Goal: Task Accomplishment & Management: Use online tool/utility

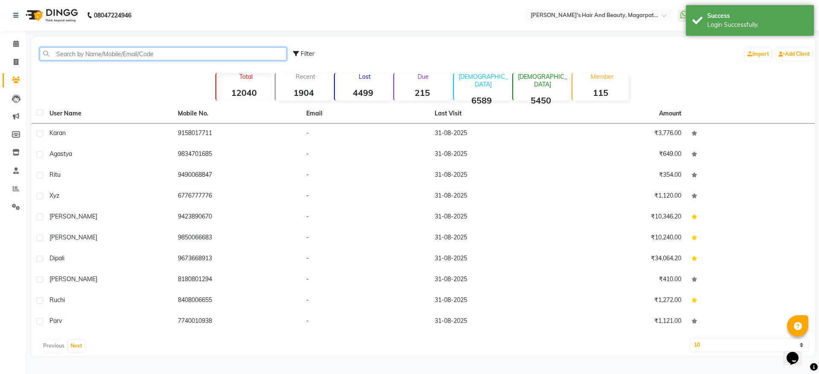
click at [122, 55] on input "text" at bounding box center [163, 53] width 247 height 13
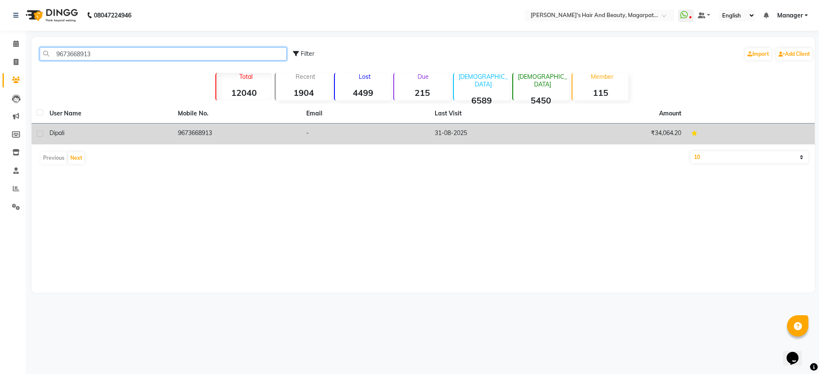
type input "9673668913"
click at [143, 136] on div "Dipali" at bounding box center [108, 133] width 118 height 9
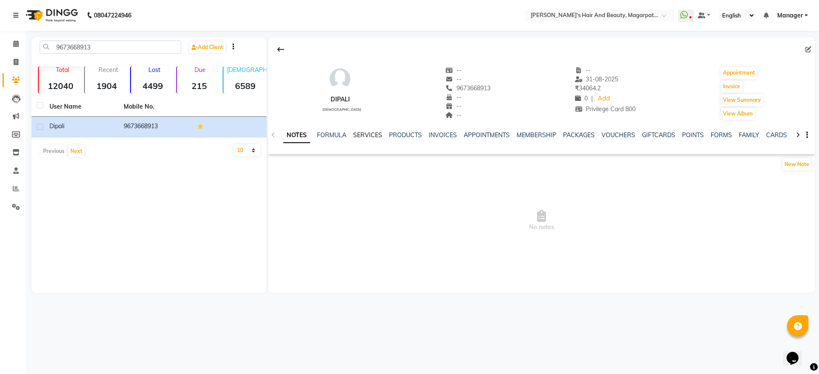
click at [372, 135] on link "SERVICES" at bounding box center [367, 135] width 29 height 8
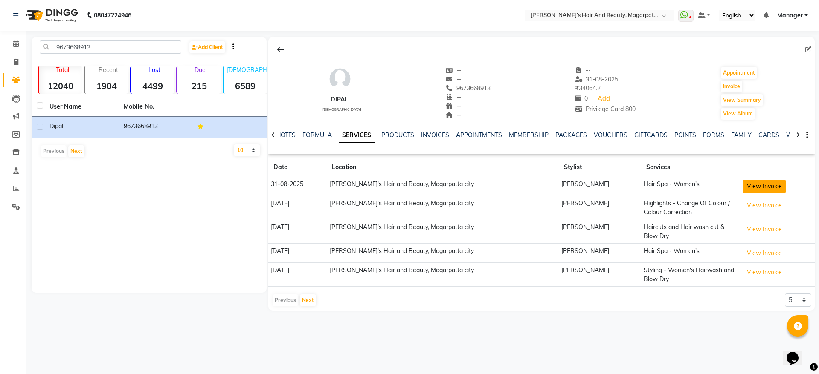
click at [743, 183] on button "View Invoice" at bounding box center [764, 186] width 43 height 13
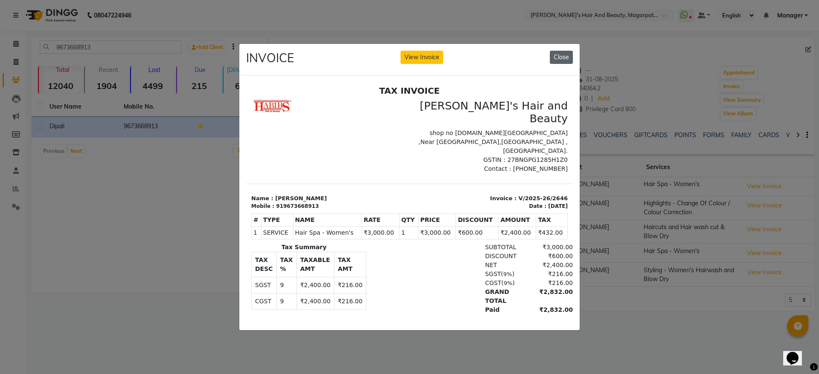
click at [568, 51] on button "Close" at bounding box center [561, 57] width 23 height 13
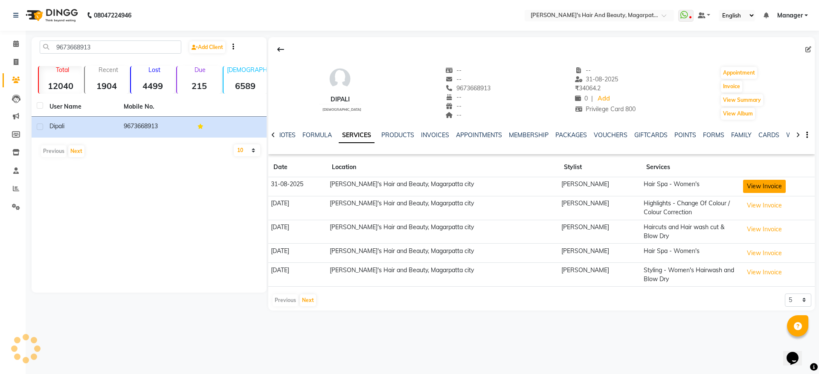
click at [757, 188] on button "View Invoice" at bounding box center [764, 186] width 43 height 13
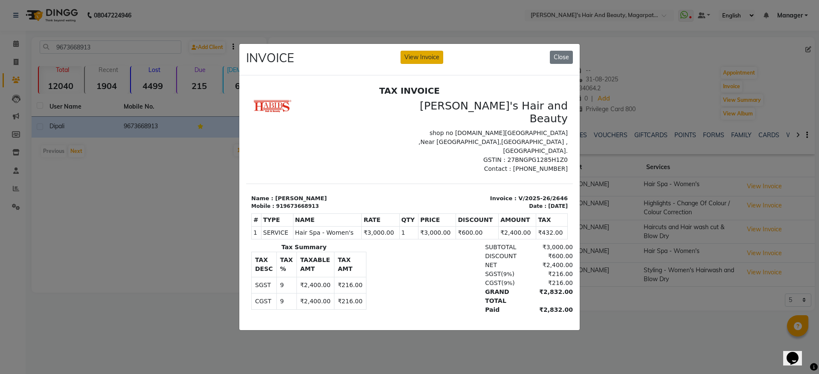
click at [419, 51] on button "View Invoice" at bounding box center [421, 57] width 43 height 13
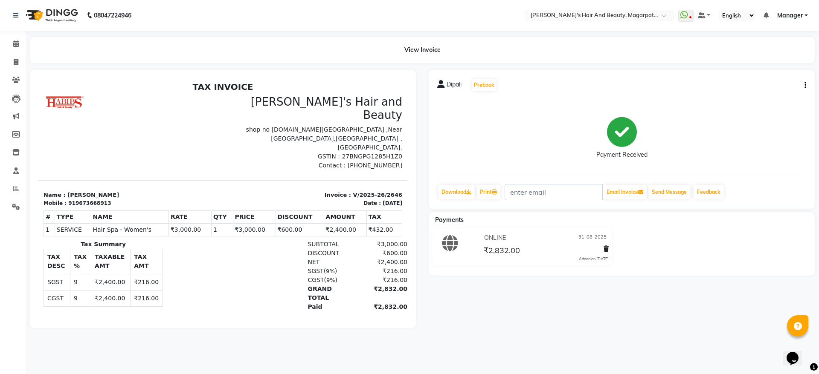
click at [803, 87] on button "button" at bounding box center [803, 85] width 5 height 9
click at [773, 65] on div "Cancel Invoice" at bounding box center [762, 69] width 58 height 11
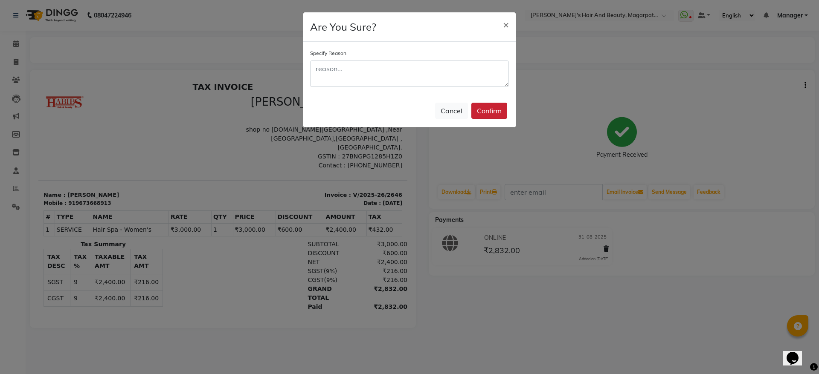
click at [480, 111] on button "Confirm" at bounding box center [489, 111] width 36 height 16
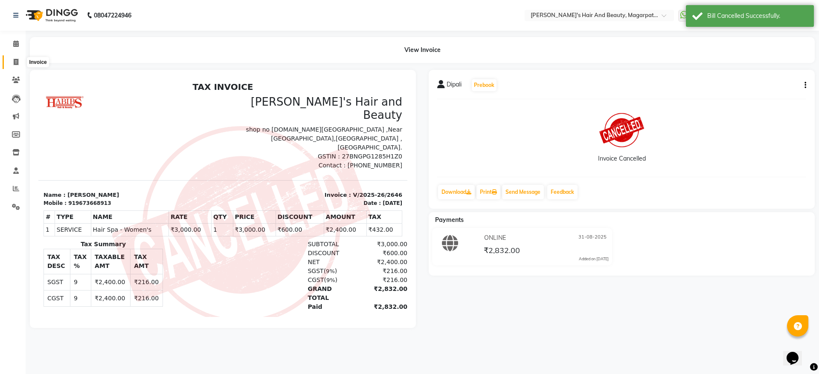
click at [15, 63] on icon at bounding box center [16, 62] width 5 height 6
select select "service"
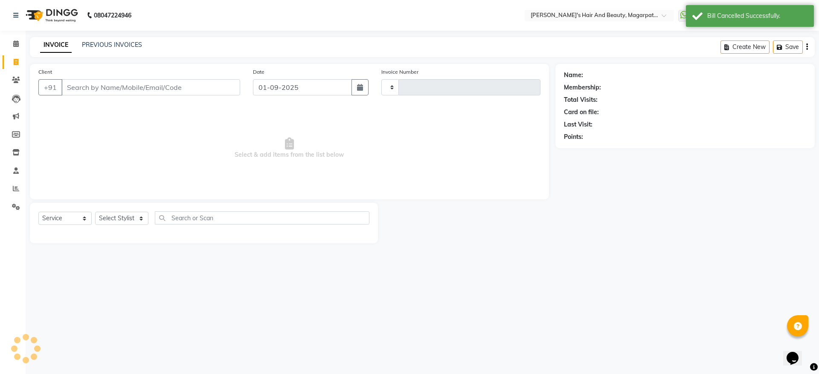
type input "2652"
select select "4517"
click at [87, 87] on input "Client" at bounding box center [150, 87] width 179 height 16
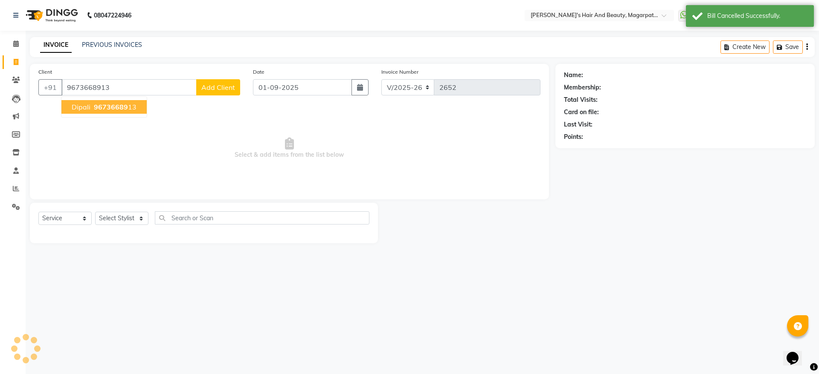
type input "9673668913"
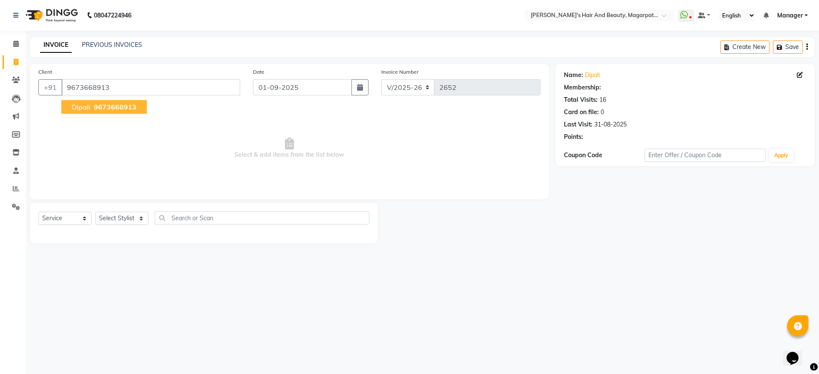
select select "1: Object"
click at [90, 107] on button "[PERSON_NAME] 9673668913" at bounding box center [103, 107] width 85 height 14
select select "1: Object"
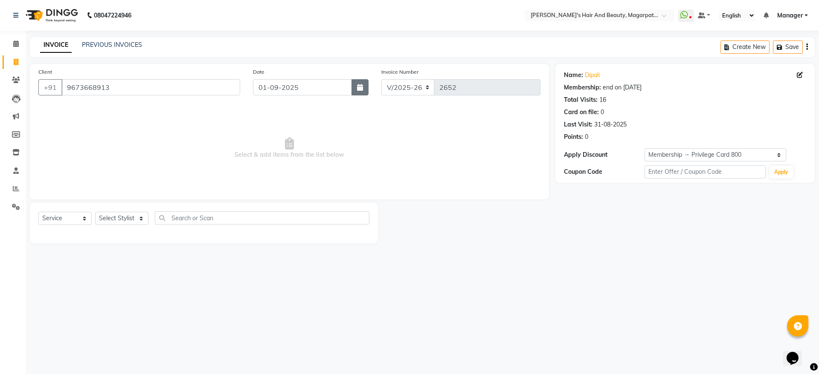
click at [358, 90] on icon "button" at bounding box center [360, 87] width 6 height 7
select select "9"
select select "2025"
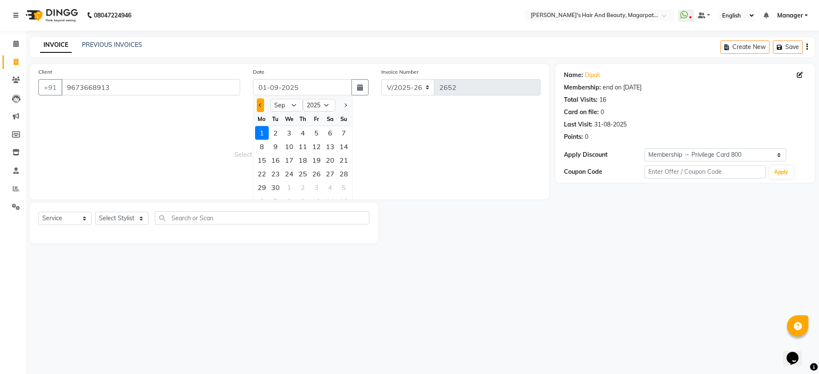
click at [261, 105] on span "Previous month" at bounding box center [260, 105] width 3 height 3
select select "8"
click at [346, 186] on div "31" at bounding box center [344, 188] width 14 height 14
type input "31-08-2025"
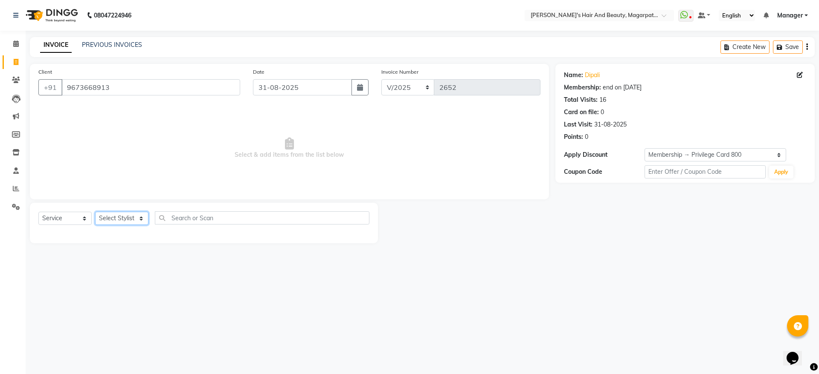
click at [110, 219] on select "Select Stylist [PERSON_NAME] Manager [PERSON_NAME] [PERSON_NAME] [PERSON_NAME]" at bounding box center [121, 218] width 53 height 13
select select "67454"
click at [95, 212] on select "Select Stylist [PERSON_NAME] Manager [PERSON_NAME] [PERSON_NAME] [PERSON_NAME]" at bounding box center [121, 218] width 53 height 13
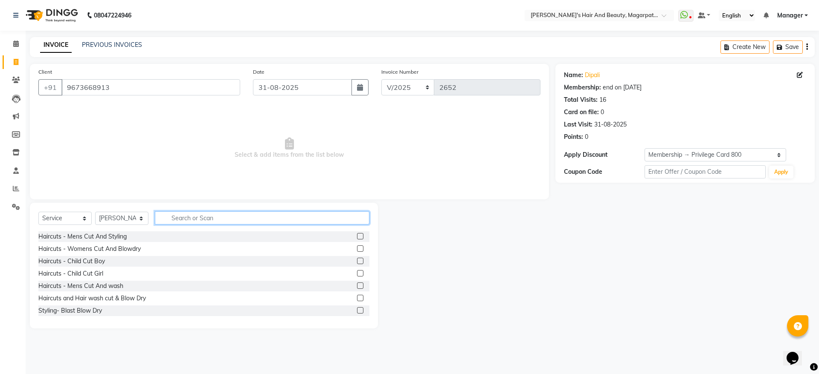
click at [180, 218] on input "text" at bounding box center [262, 218] width 215 height 13
type input "spa"
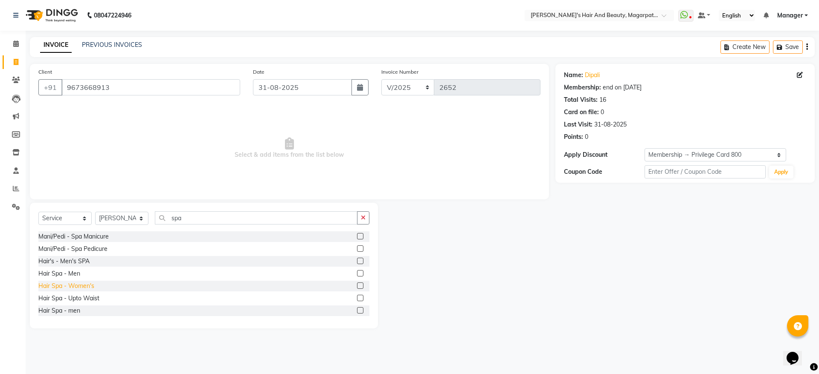
click at [91, 282] on div "Hair Spa - Women's" at bounding box center [66, 286] width 56 height 9
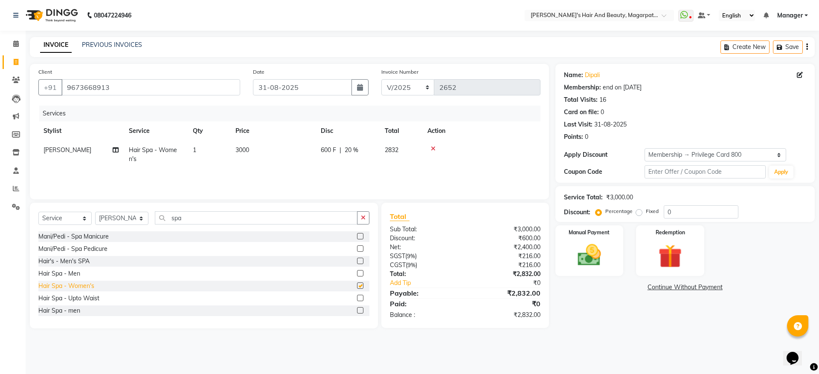
checkbox input "false"
click at [600, 255] on img at bounding box center [589, 255] width 40 height 28
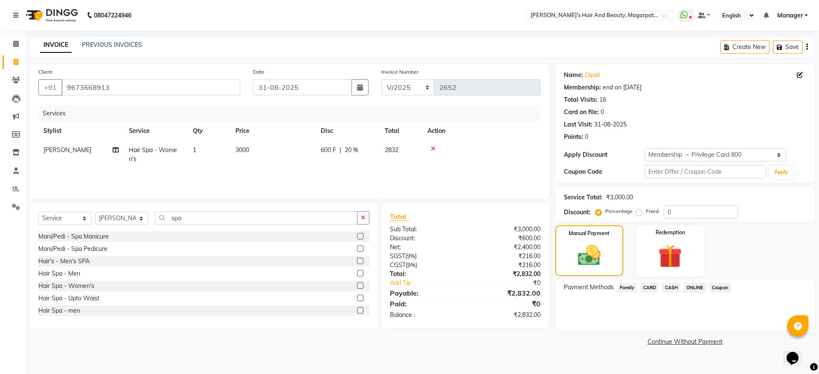
click at [698, 291] on span "ONLINE" at bounding box center [695, 288] width 22 height 10
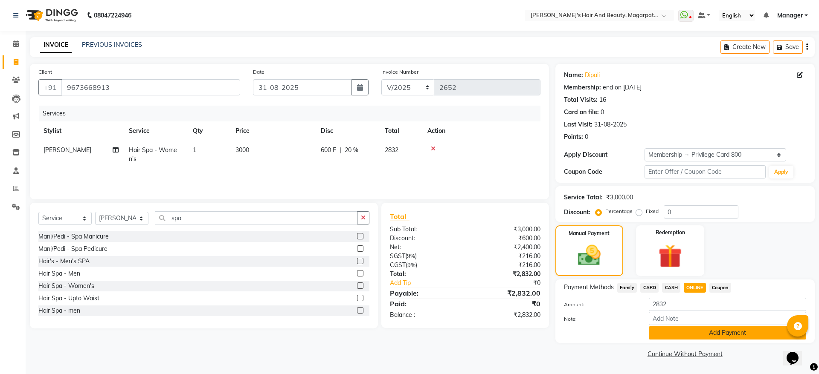
click at [699, 336] on button "Add Payment" at bounding box center [727, 333] width 157 height 13
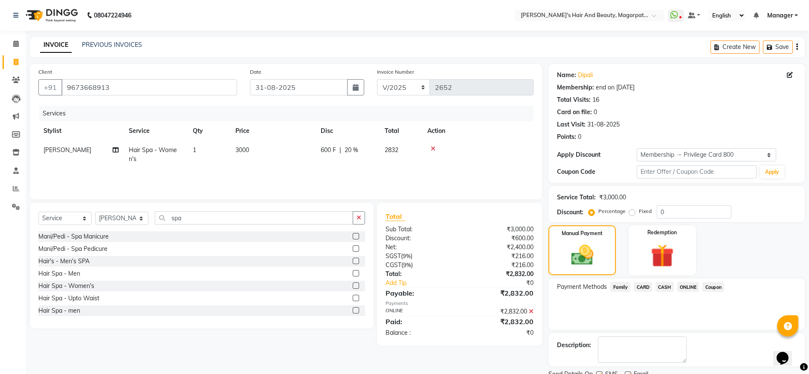
scroll to position [34, 0]
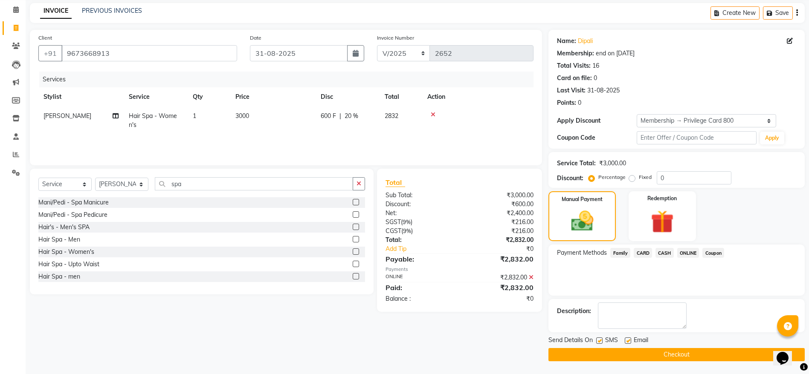
click at [685, 351] on button "Checkout" at bounding box center [676, 354] width 256 height 13
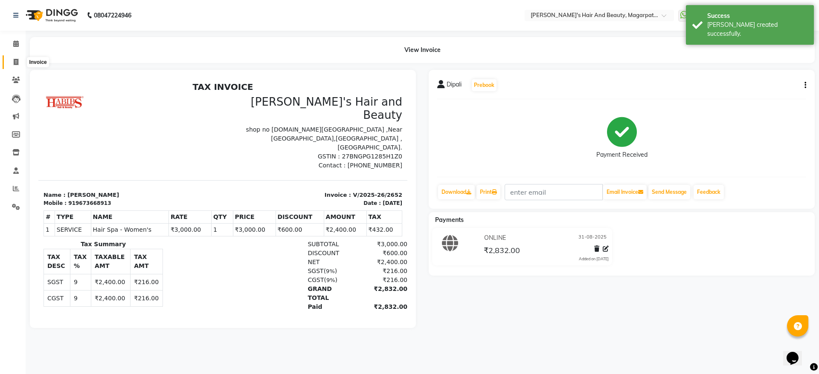
click at [17, 59] on icon at bounding box center [16, 62] width 5 height 6
select select "service"
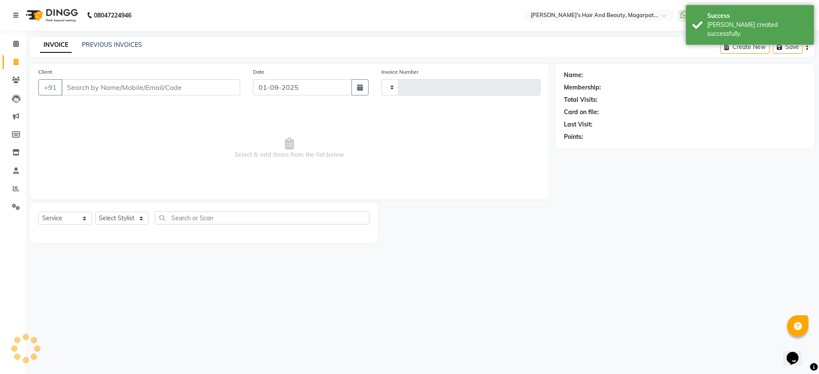
type input "2653"
select select "4517"
click at [82, 86] on input "Client" at bounding box center [150, 87] width 179 height 16
click at [18, 75] on span at bounding box center [16, 80] width 15 height 10
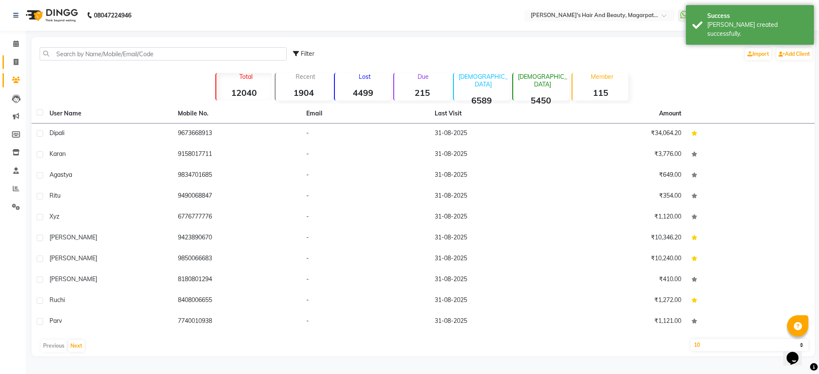
click at [17, 56] on link "Invoice" at bounding box center [13, 62] width 20 height 14
select select "4517"
select select "service"
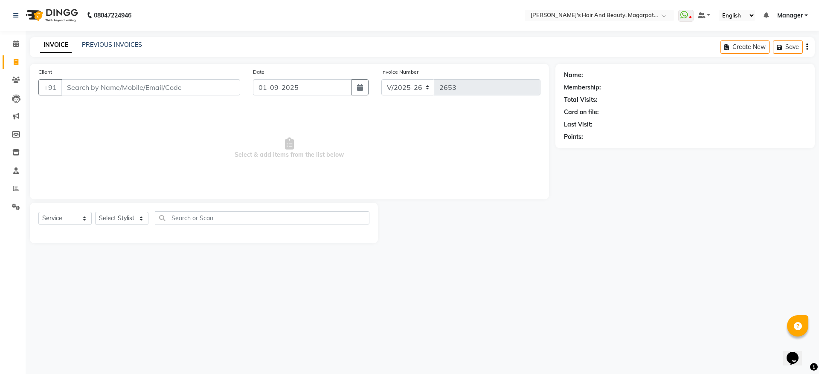
click at [83, 89] on input "Client" at bounding box center [150, 87] width 179 height 16
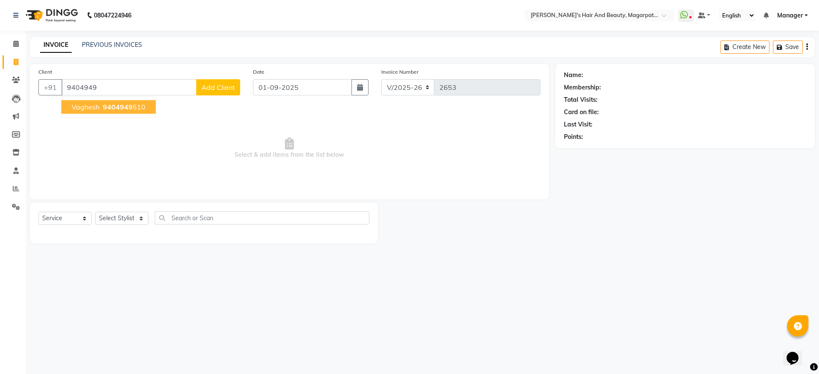
click at [83, 113] on button "vaghesh 9404949 510" at bounding box center [108, 107] width 94 height 14
type input "9404949510"
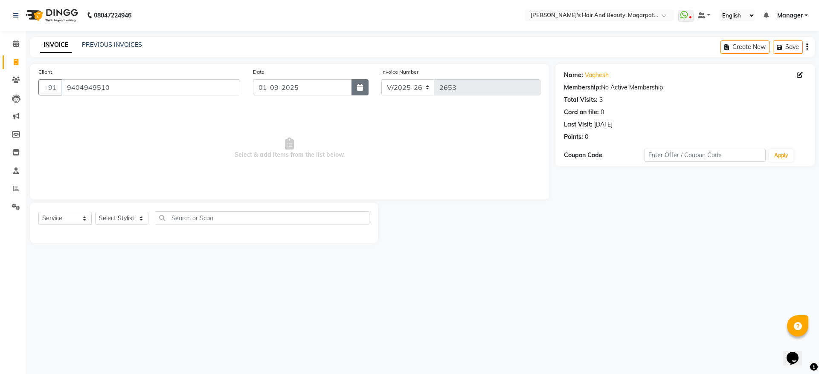
click at [358, 91] on button "button" at bounding box center [359, 87] width 17 height 16
select select "9"
select select "2025"
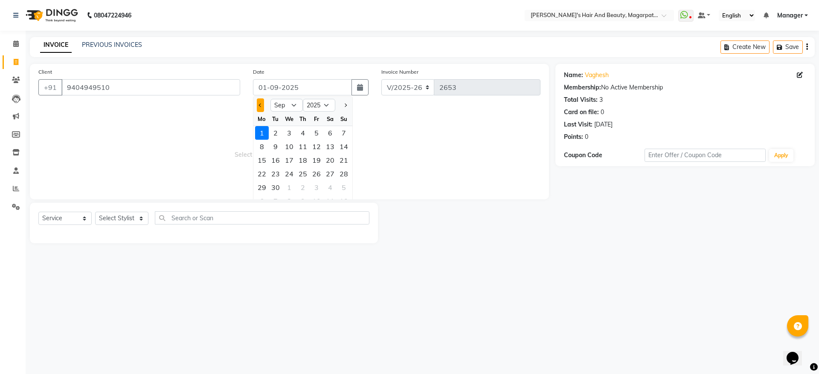
click at [261, 109] on button "Previous month" at bounding box center [260, 106] width 7 height 14
select select "8"
click at [344, 188] on div "31" at bounding box center [344, 188] width 14 height 14
type input "31-08-2025"
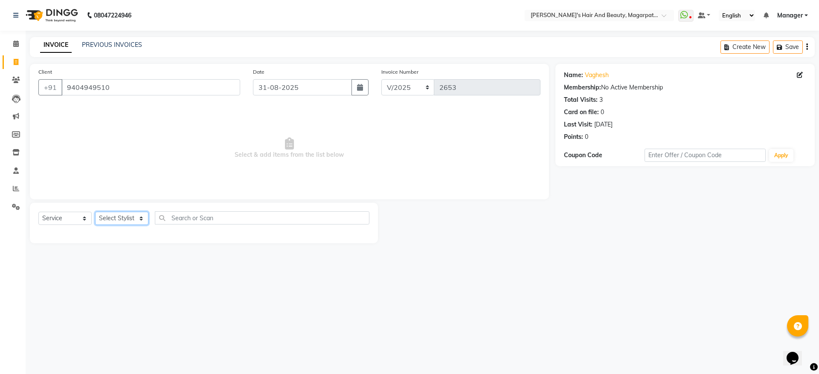
click at [104, 219] on select "Select Stylist [PERSON_NAME] Manager [PERSON_NAME] [PERSON_NAME] [PERSON_NAME]" at bounding box center [121, 218] width 53 height 13
select select "25867"
click at [95, 212] on select "Select Stylist [PERSON_NAME] Manager [PERSON_NAME] [PERSON_NAME] [PERSON_NAME]" at bounding box center [121, 218] width 53 height 13
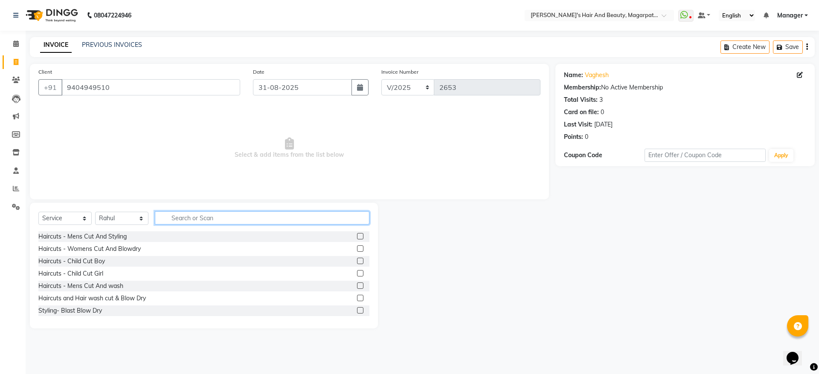
click at [228, 216] on input "text" at bounding box center [262, 218] width 215 height 13
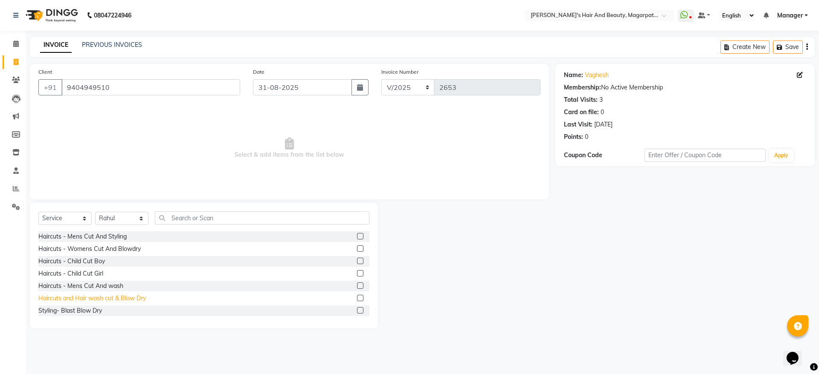
click at [125, 300] on div "Haircuts and Hair wash cut & Blow Dry" at bounding box center [91, 298] width 107 height 9
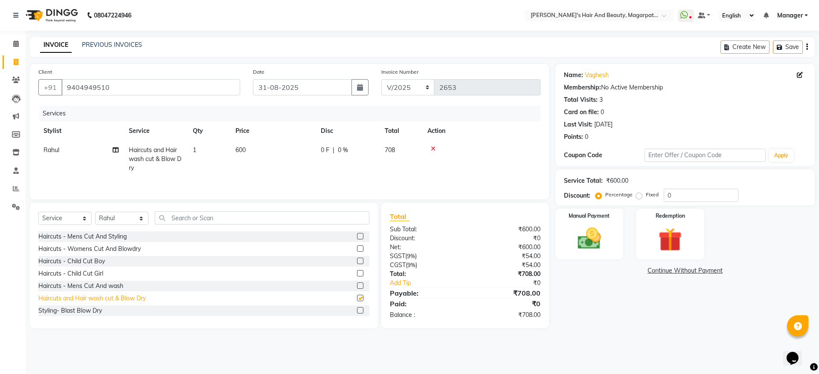
checkbox input "false"
click at [242, 154] on td "600" at bounding box center [272, 159] width 85 height 37
select select "25867"
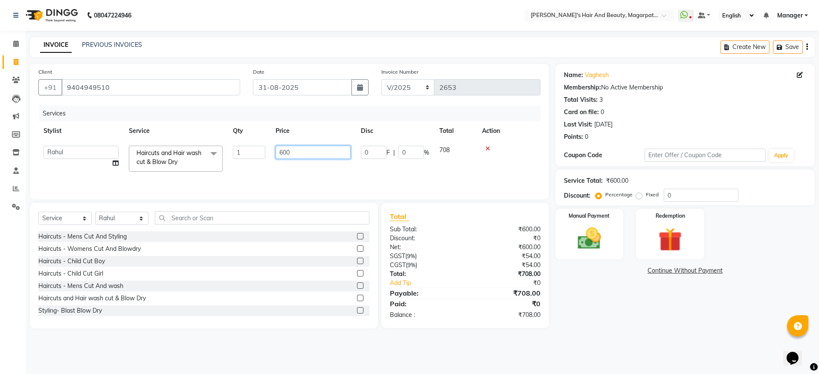
click at [296, 152] on input "600" at bounding box center [312, 152] width 75 height 13
type input "6"
type input "550"
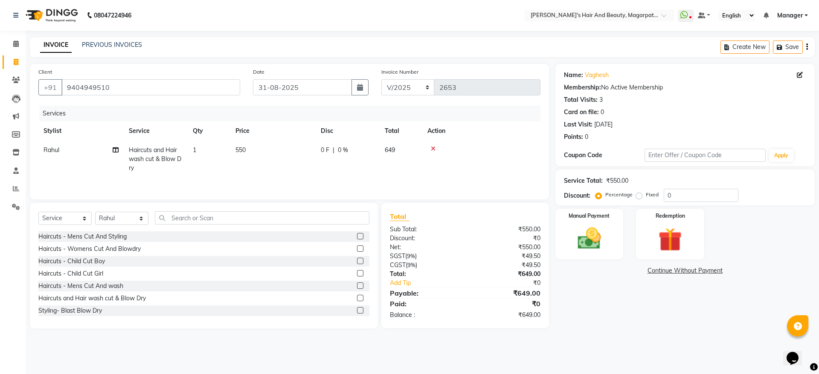
click at [297, 162] on td "550" at bounding box center [272, 159] width 85 height 37
select select "25867"
click at [351, 164] on td "550" at bounding box center [312, 159] width 85 height 36
click at [403, 180] on div "Services Stylist Service Qty Price Disc Total Action [PERSON_NAME] Manager [PER…" at bounding box center [289, 148] width 502 height 85
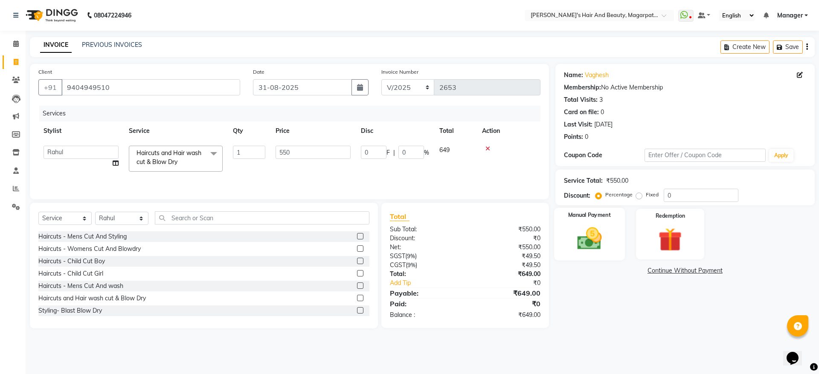
click at [577, 239] on img at bounding box center [589, 239] width 40 height 28
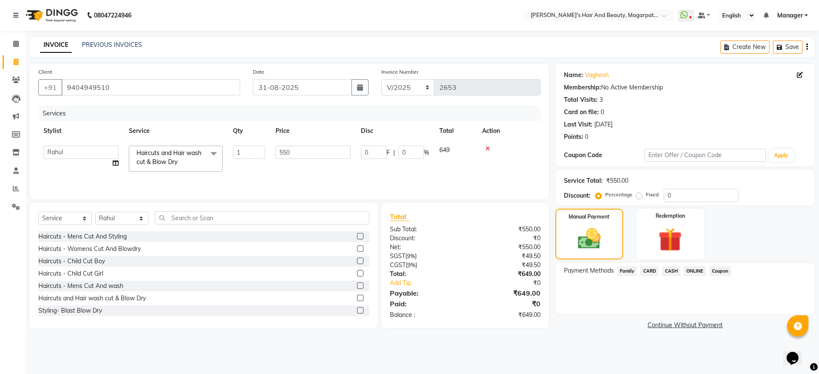
click at [699, 270] on span "ONLINE" at bounding box center [695, 272] width 22 height 10
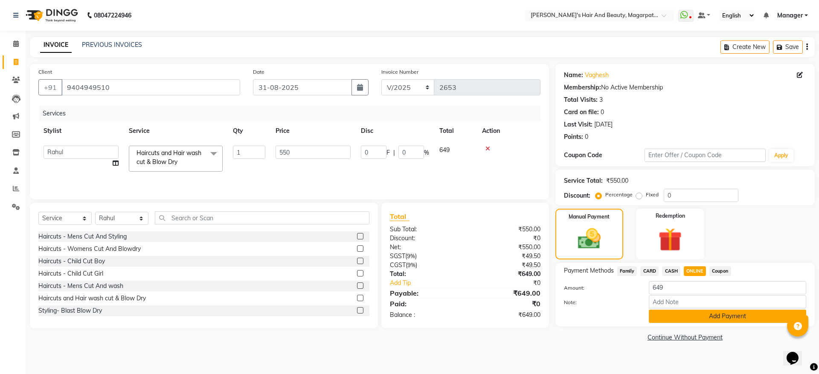
click at [693, 317] on button "Add Payment" at bounding box center [727, 316] width 157 height 13
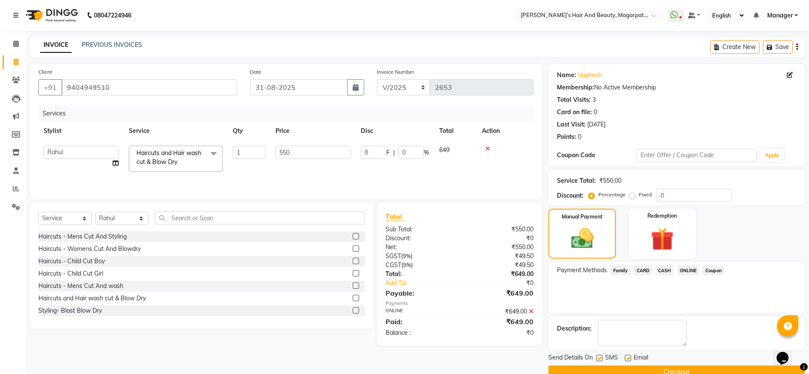
scroll to position [17, 0]
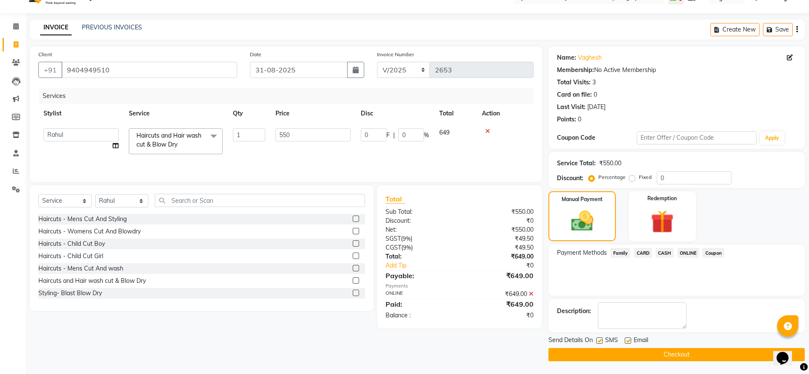
click at [664, 356] on button "Checkout" at bounding box center [676, 354] width 256 height 13
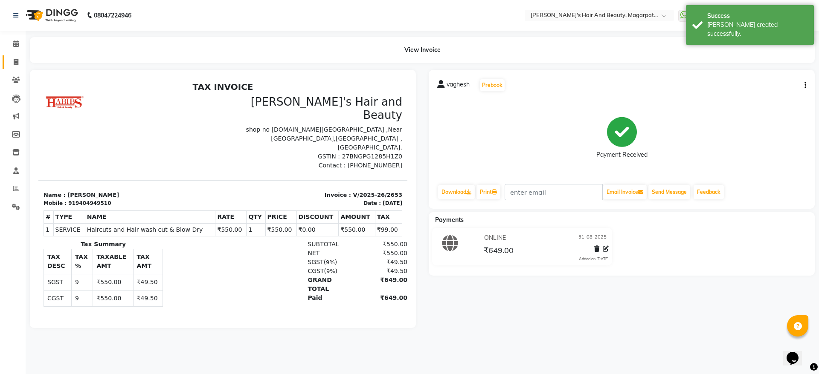
click at [12, 56] on link "Invoice" at bounding box center [13, 62] width 20 height 14
select select "4517"
select select "service"
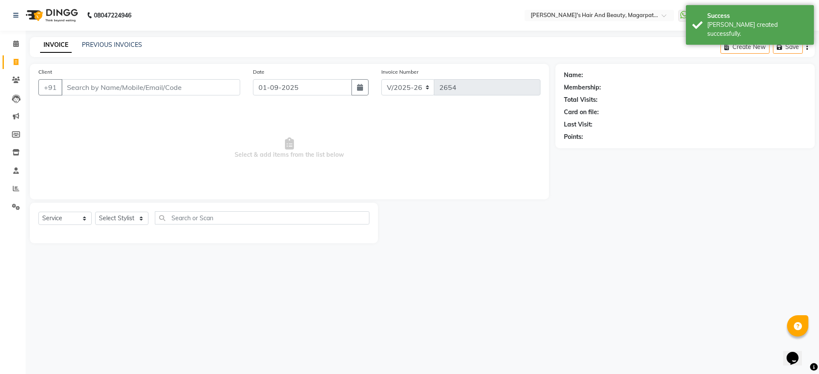
click at [78, 82] on input "Client" at bounding box center [150, 87] width 179 height 16
click at [13, 78] on icon at bounding box center [16, 80] width 8 height 6
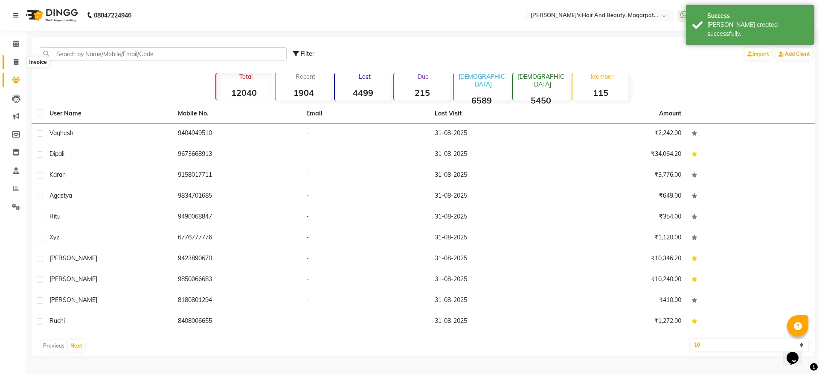
click at [16, 61] on icon at bounding box center [16, 62] width 5 height 6
select select "4517"
select select "service"
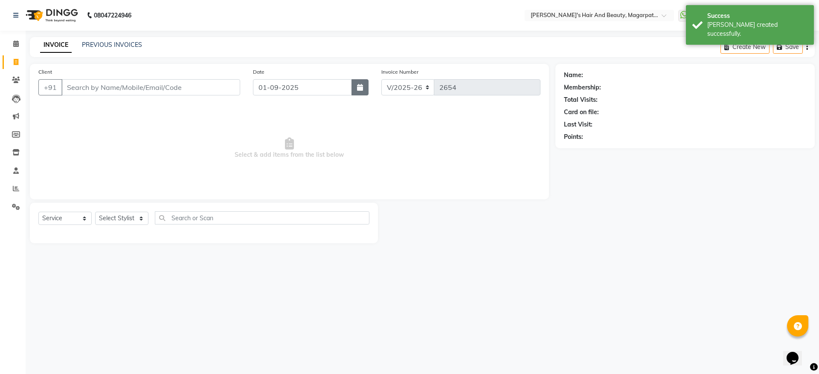
click at [359, 90] on icon "button" at bounding box center [360, 87] width 6 height 7
select select "9"
select select "2025"
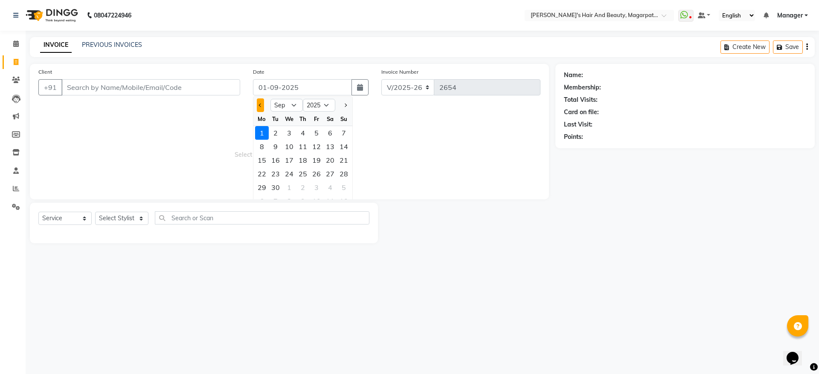
click at [261, 104] on span "Previous month" at bounding box center [260, 105] width 3 height 3
select select "8"
click at [348, 186] on div "31" at bounding box center [344, 188] width 14 height 14
type input "31-08-2025"
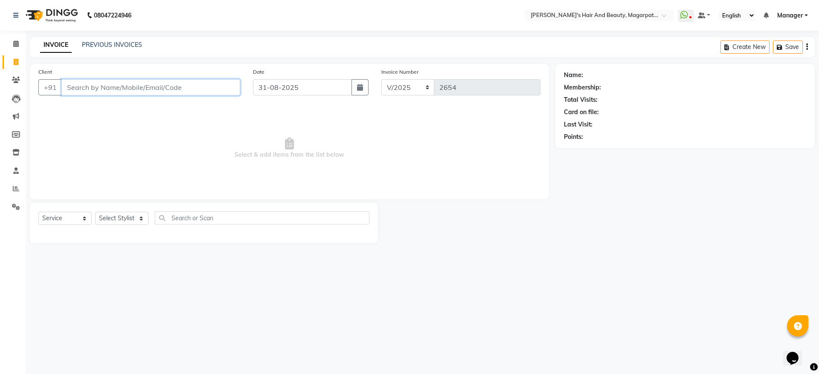
click at [230, 85] on input "Client" at bounding box center [150, 87] width 179 height 16
type input "7744074751"
click at [230, 85] on span "Add Client" at bounding box center [218, 87] width 34 height 9
select select "22"
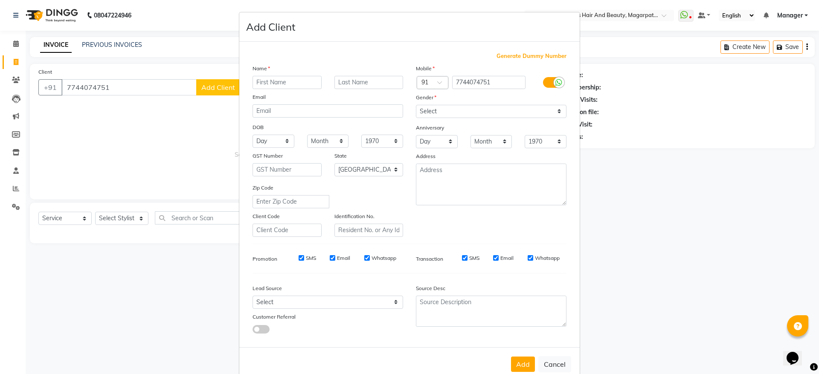
click at [262, 80] on input "text" at bounding box center [286, 82] width 69 height 13
type input "[PERSON_NAME]"
click at [433, 108] on select "Select [DEMOGRAPHIC_DATA] [DEMOGRAPHIC_DATA] Other Prefer Not To Say" at bounding box center [491, 111] width 151 height 13
select select "[DEMOGRAPHIC_DATA]"
click at [416, 105] on select "Select [DEMOGRAPHIC_DATA] [DEMOGRAPHIC_DATA] Other Prefer Not To Say" at bounding box center [491, 111] width 151 height 13
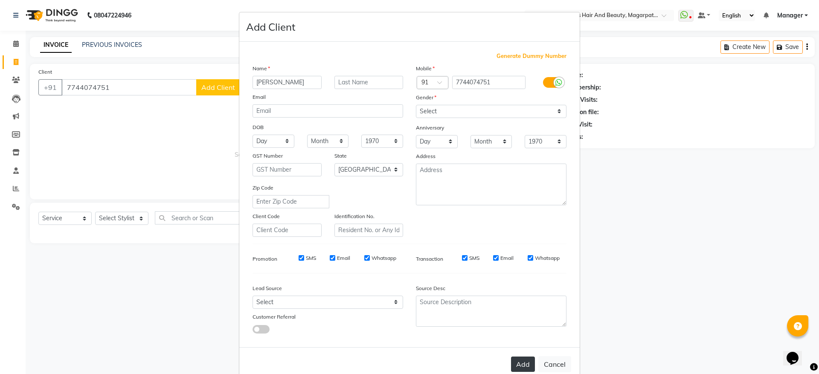
click at [521, 362] on button "Add" at bounding box center [523, 364] width 24 height 15
select select
select select "null"
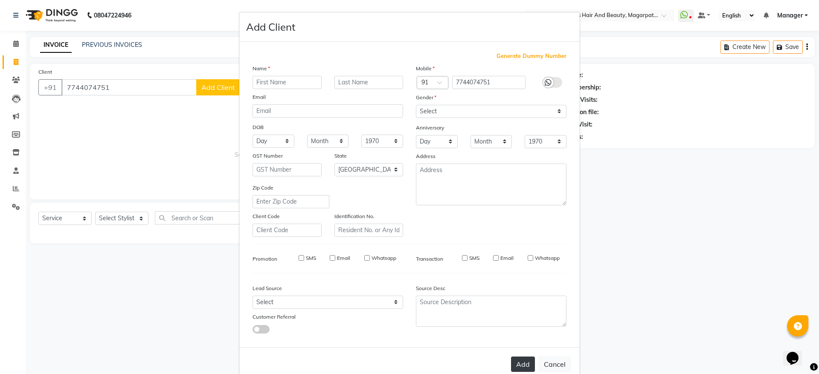
select select
checkbox input "false"
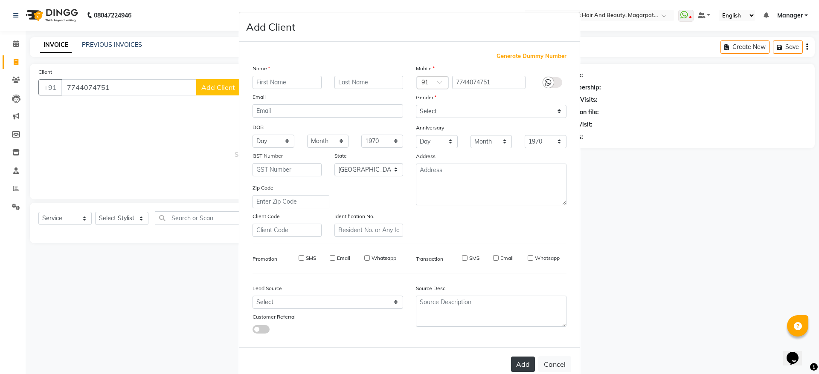
checkbox input "false"
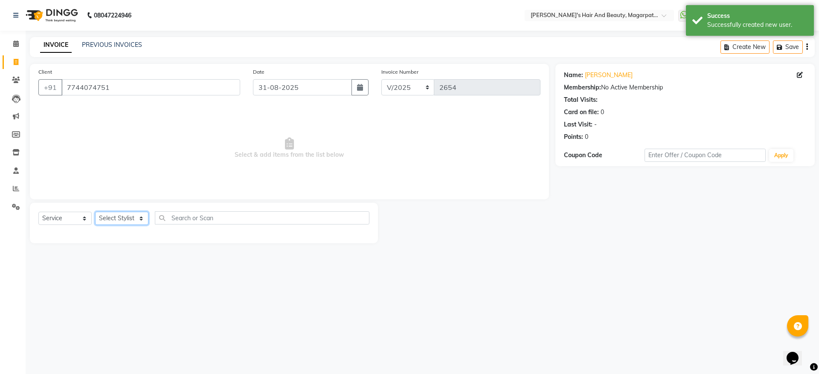
click at [112, 214] on select "Select Stylist [PERSON_NAME] Manager [PERSON_NAME] [PERSON_NAME] [PERSON_NAME]" at bounding box center [121, 218] width 53 height 13
select select "67464"
click at [95, 212] on select "Select Stylist [PERSON_NAME] Manager [PERSON_NAME] [PERSON_NAME] [PERSON_NAME]" at bounding box center [121, 218] width 53 height 13
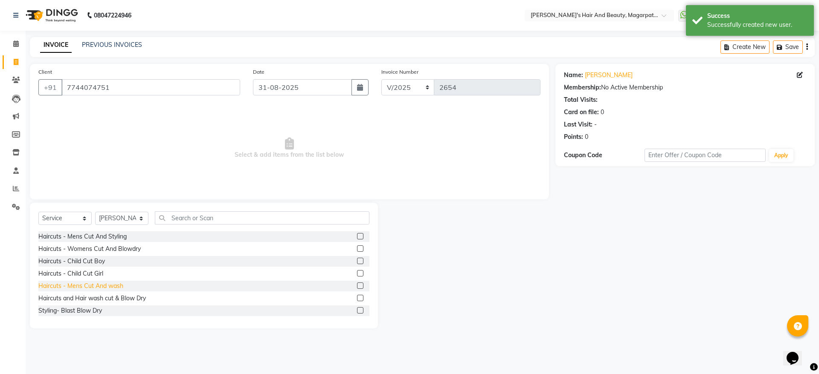
click at [119, 285] on div "Haircuts - Mens Cut And wash" at bounding box center [80, 286] width 85 height 9
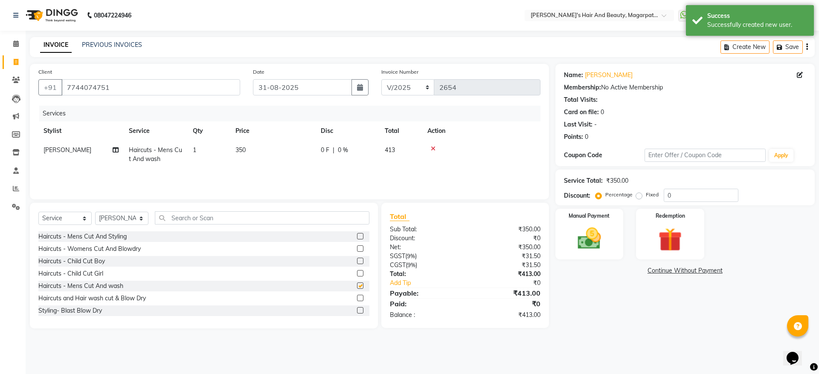
checkbox input "false"
click at [598, 236] on img at bounding box center [589, 239] width 40 height 28
click at [688, 270] on span "ONLINE" at bounding box center [695, 272] width 22 height 10
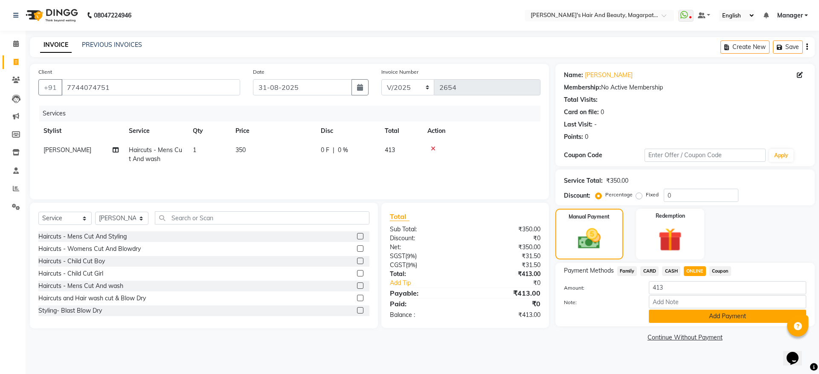
click at [673, 317] on button "Add Payment" at bounding box center [727, 316] width 157 height 13
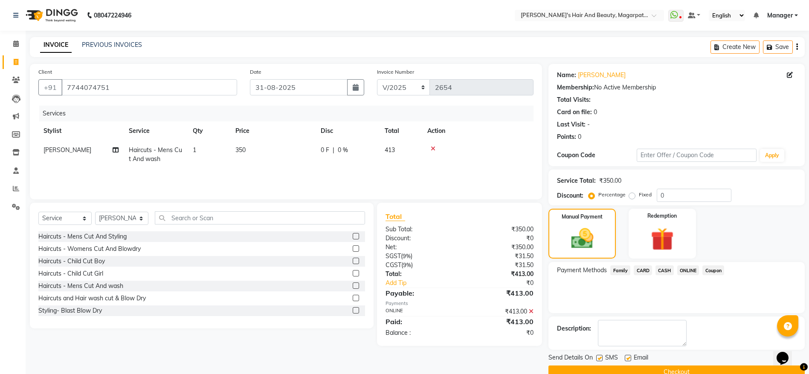
scroll to position [17, 0]
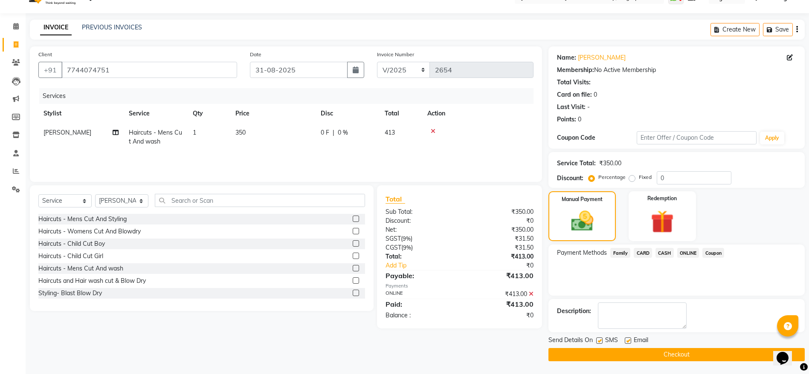
click at [657, 357] on button "Checkout" at bounding box center [676, 354] width 256 height 13
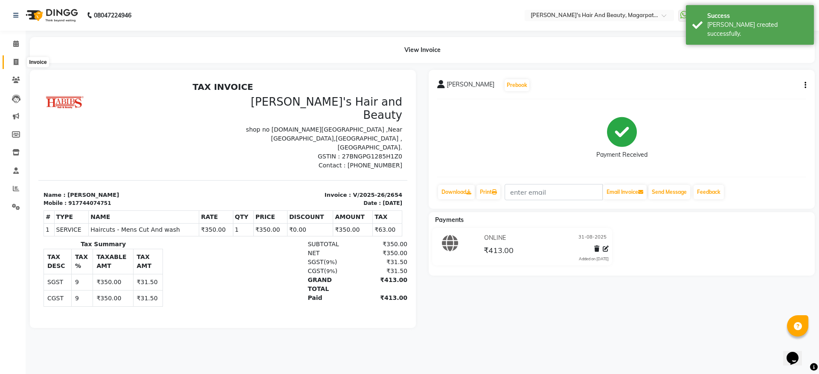
click at [16, 63] on icon at bounding box center [16, 62] width 5 height 6
select select "4517"
select select "service"
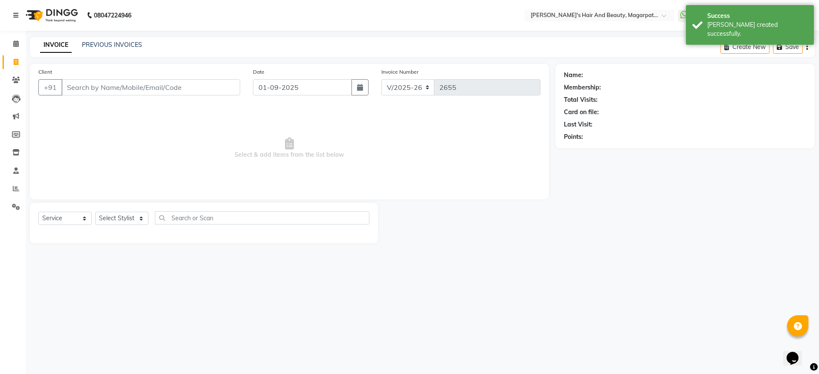
click at [122, 87] on input "Client" at bounding box center [150, 87] width 179 height 16
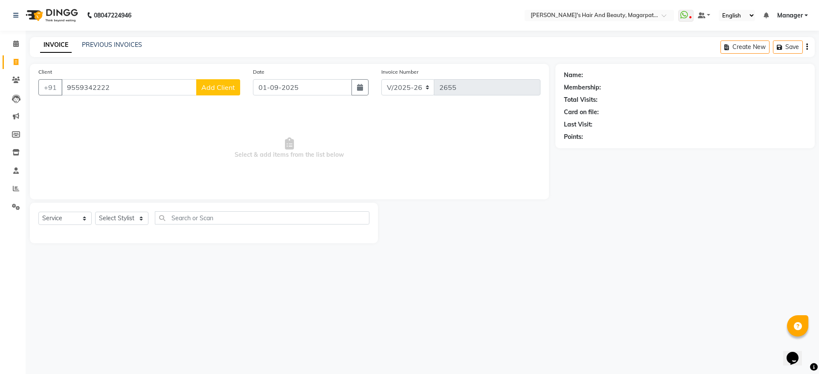
type input "9559342222"
click at [214, 89] on span "Add Client" at bounding box center [218, 87] width 34 height 9
select select "22"
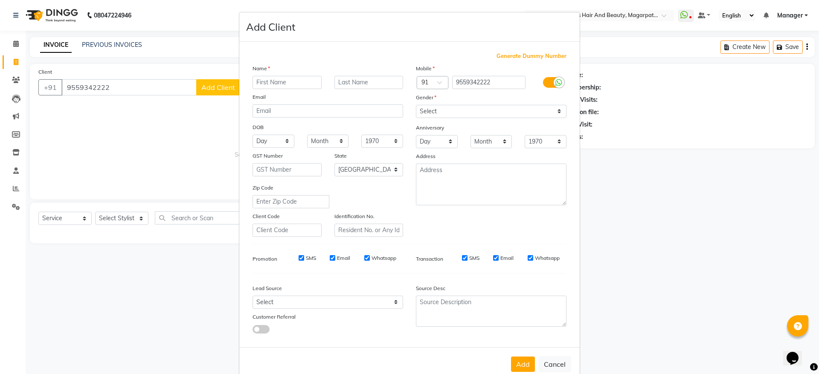
click at [294, 85] on input "text" at bounding box center [286, 82] width 69 height 13
type input "[PERSON_NAME]"
click at [431, 110] on select "Select [DEMOGRAPHIC_DATA] [DEMOGRAPHIC_DATA] Other Prefer Not To Say" at bounding box center [491, 111] width 151 height 13
select select "[DEMOGRAPHIC_DATA]"
click at [416, 105] on select "Select [DEMOGRAPHIC_DATA] [DEMOGRAPHIC_DATA] Other Prefer Not To Say" at bounding box center [491, 111] width 151 height 13
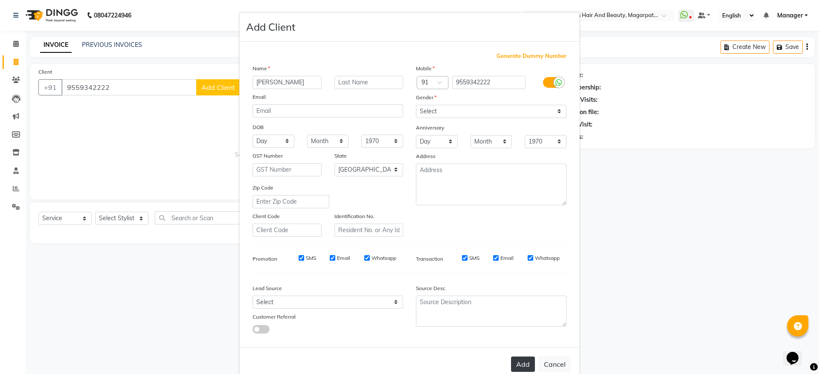
click at [511, 362] on button "Add" at bounding box center [523, 364] width 24 height 15
select select
select select "null"
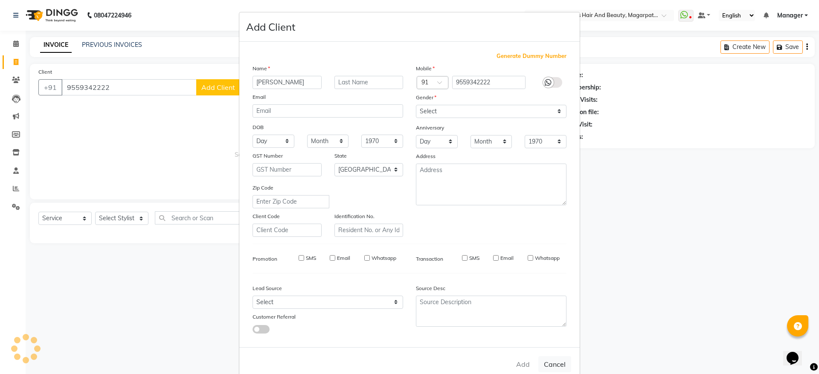
select select
checkbox input "false"
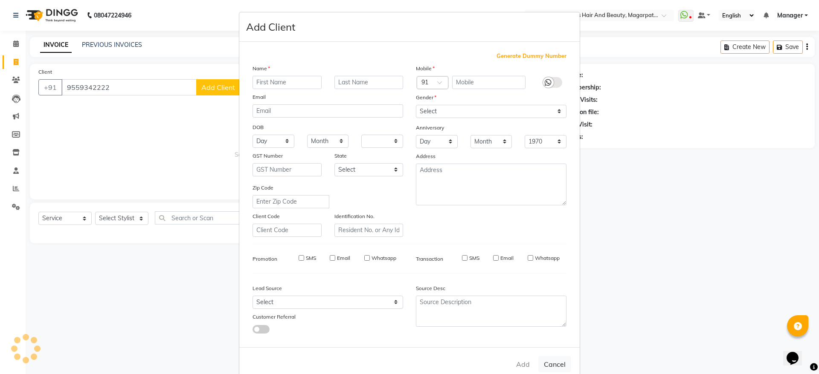
checkbox input "false"
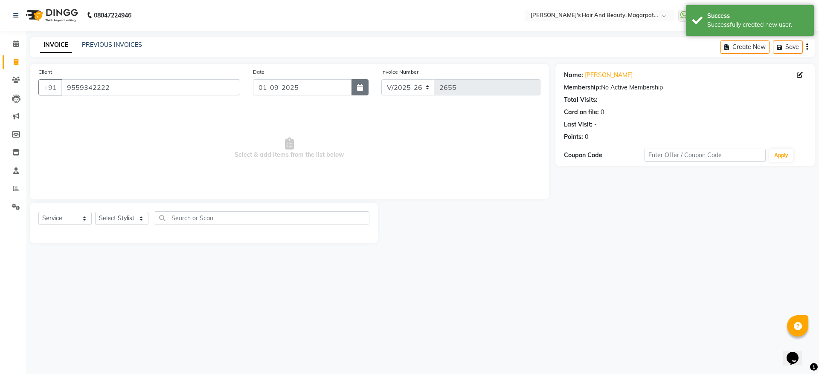
click at [354, 92] on button "button" at bounding box center [359, 87] width 17 height 16
select select "9"
select select "2025"
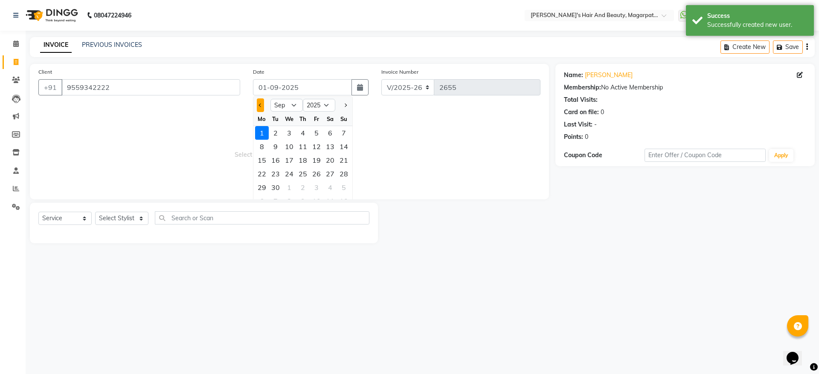
click at [260, 107] on button "Previous month" at bounding box center [260, 106] width 7 height 14
select select "8"
click at [340, 189] on div "31" at bounding box center [344, 188] width 14 height 14
type input "31-08-2025"
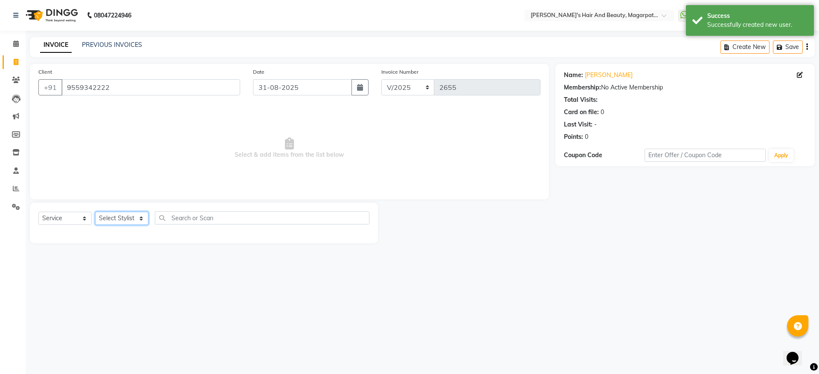
click at [121, 219] on select "Select Stylist [PERSON_NAME] Manager [PERSON_NAME] [PERSON_NAME] [PERSON_NAME]" at bounding box center [121, 218] width 53 height 13
select select "67464"
click at [95, 212] on select "Select Stylist [PERSON_NAME] Manager [PERSON_NAME] [PERSON_NAME] [PERSON_NAME]" at bounding box center [121, 218] width 53 height 13
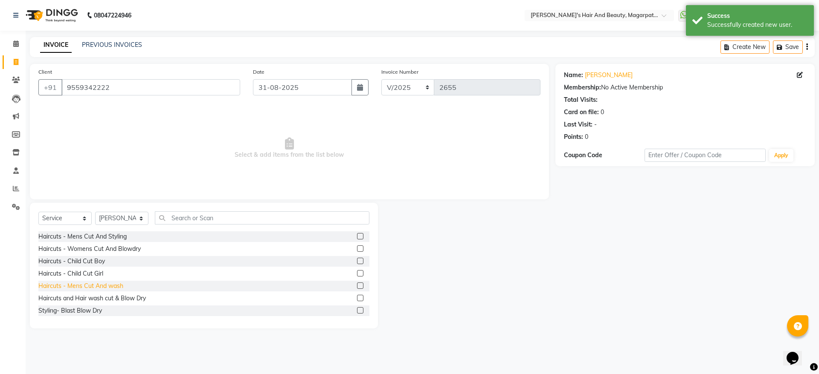
click at [116, 285] on div "Haircuts - Mens Cut And wash" at bounding box center [80, 286] width 85 height 9
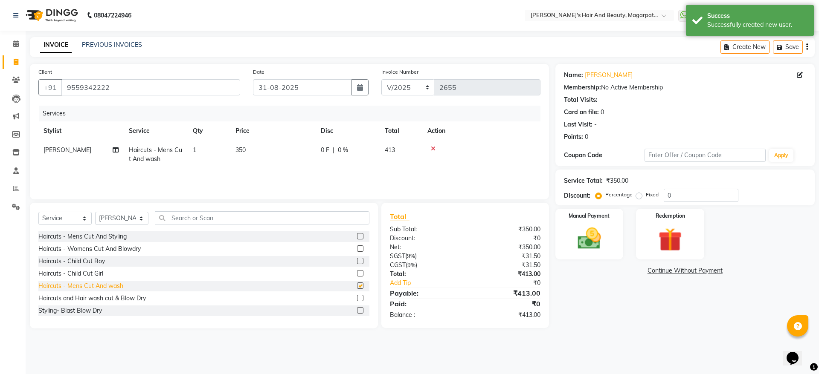
checkbox input "false"
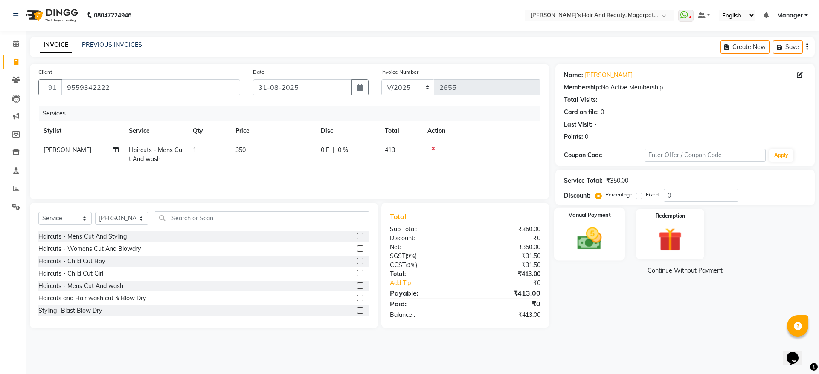
click at [568, 235] on div "Manual Payment" at bounding box center [589, 234] width 71 height 52
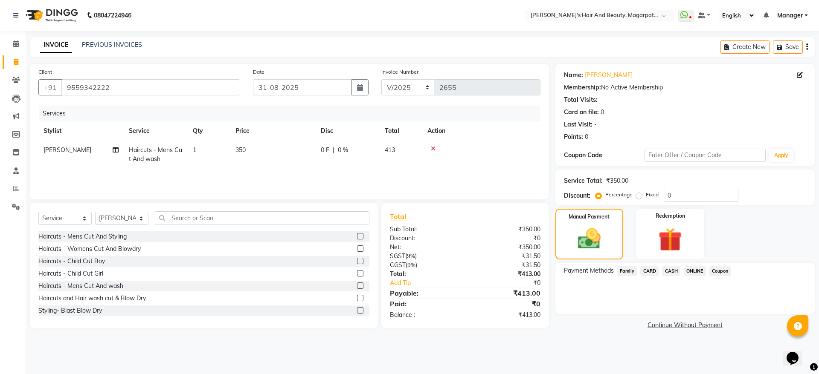
click at [697, 271] on span "ONLINE" at bounding box center [695, 272] width 22 height 10
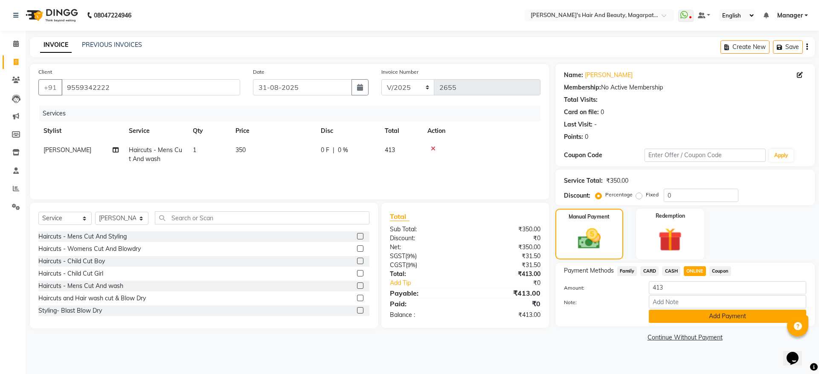
click at [684, 319] on button "Add Payment" at bounding box center [727, 316] width 157 height 13
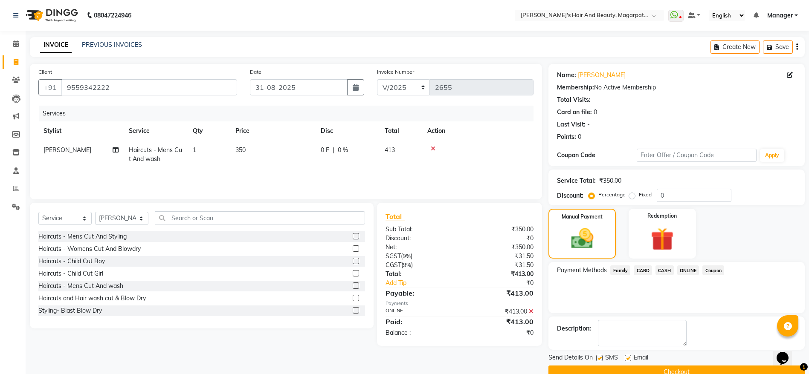
scroll to position [17, 0]
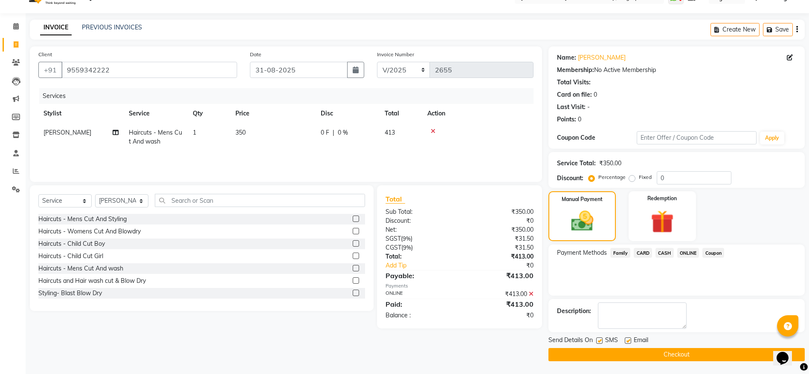
click at [655, 354] on button "Checkout" at bounding box center [676, 354] width 256 height 13
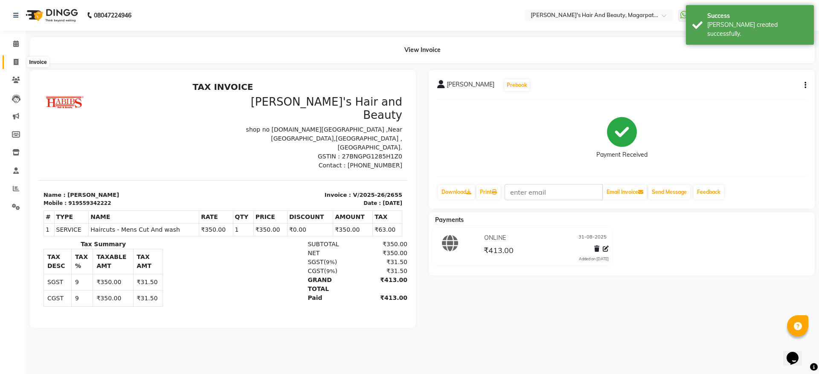
click at [15, 59] on icon at bounding box center [16, 62] width 5 height 6
select select "service"
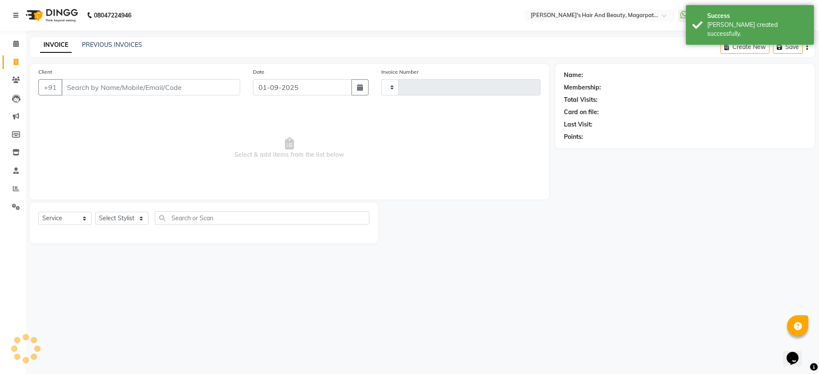
type input "2656"
select select "4517"
click at [75, 83] on input "Client" at bounding box center [150, 87] width 179 height 16
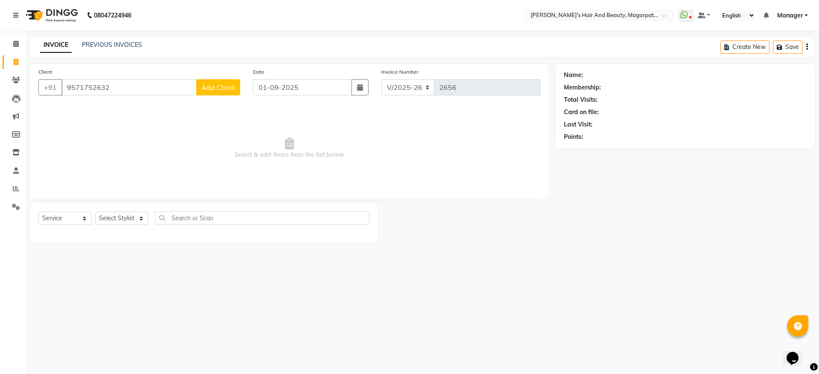
type input "9571752632"
click at [215, 88] on span "Add Client" at bounding box center [218, 87] width 34 height 9
select select "22"
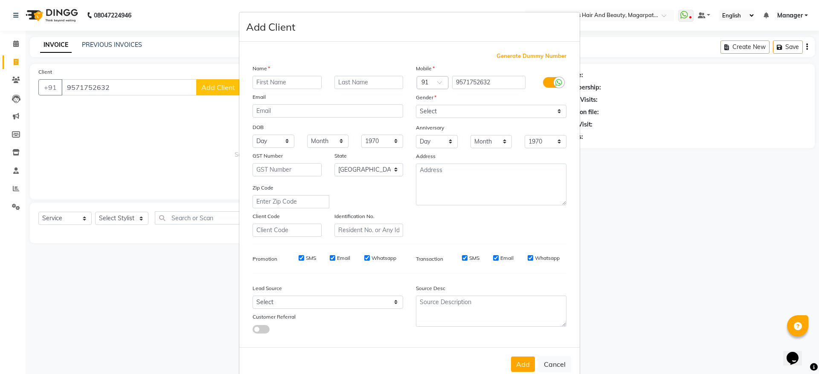
click at [266, 83] on input "text" at bounding box center [286, 82] width 69 height 13
type input "[PERSON_NAME]"
click at [434, 111] on select "Select [DEMOGRAPHIC_DATA] [DEMOGRAPHIC_DATA] Other Prefer Not To Say" at bounding box center [491, 111] width 151 height 13
select select "[DEMOGRAPHIC_DATA]"
click at [416, 105] on select "Select [DEMOGRAPHIC_DATA] [DEMOGRAPHIC_DATA] Other Prefer Not To Say" at bounding box center [491, 111] width 151 height 13
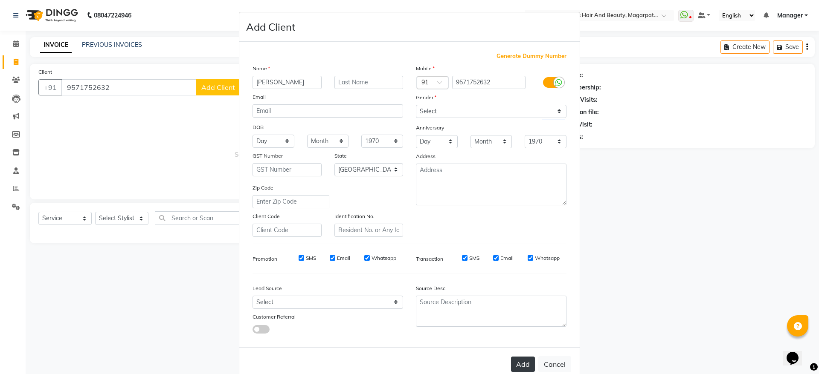
click at [520, 364] on button "Add" at bounding box center [523, 364] width 24 height 15
select select
select select "null"
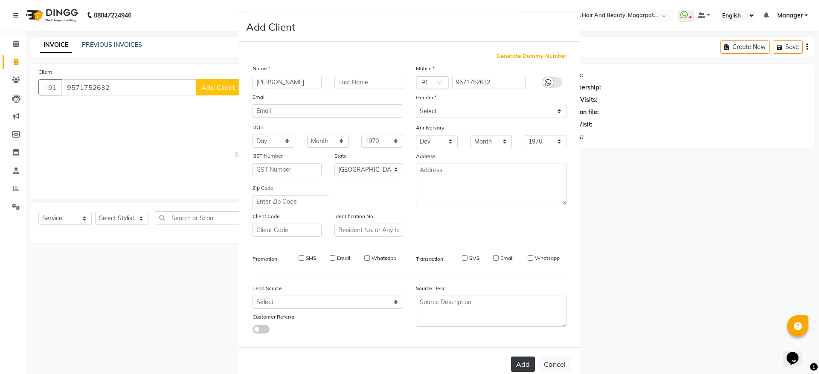
select select
checkbox input "false"
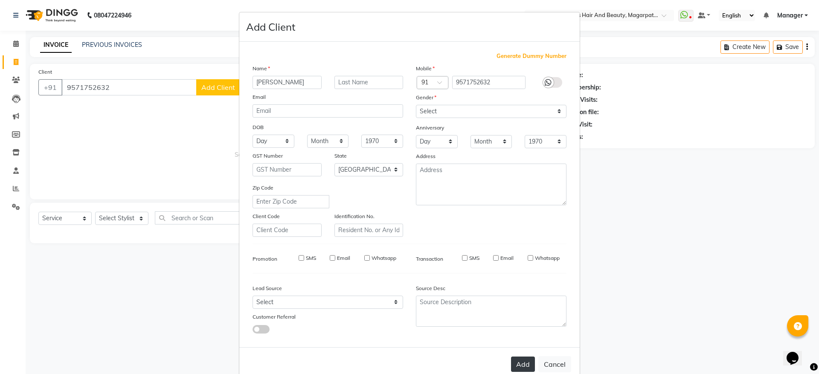
checkbox input "false"
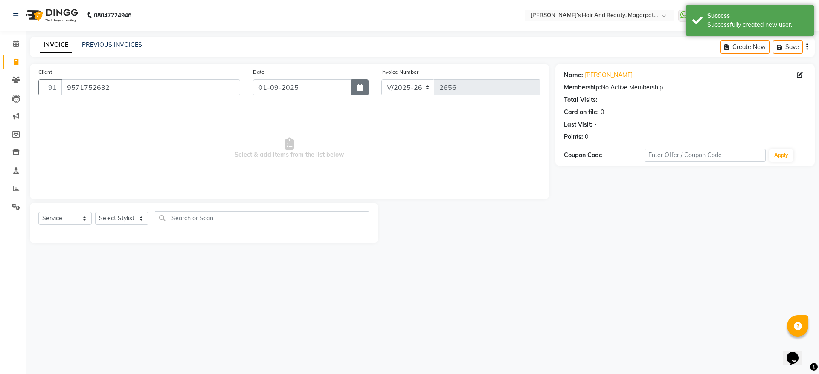
click at [360, 85] on icon "button" at bounding box center [360, 87] width 6 height 7
select select "9"
select select "2025"
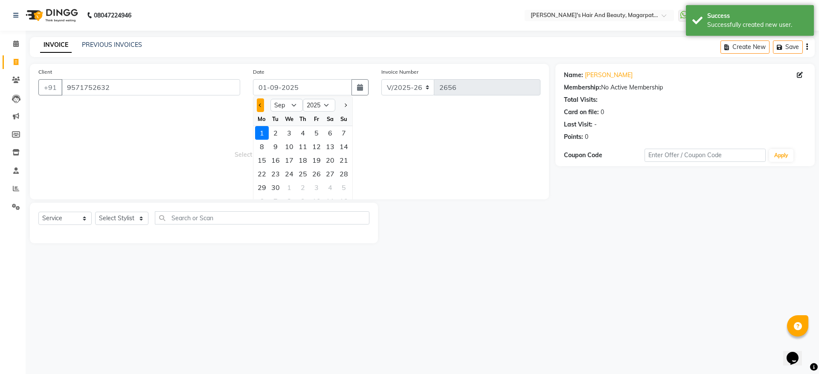
click at [261, 105] on span "Previous month" at bounding box center [260, 105] width 3 height 3
select select "8"
click at [344, 188] on div "31" at bounding box center [344, 188] width 14 height 14
type input "31-08-2025"
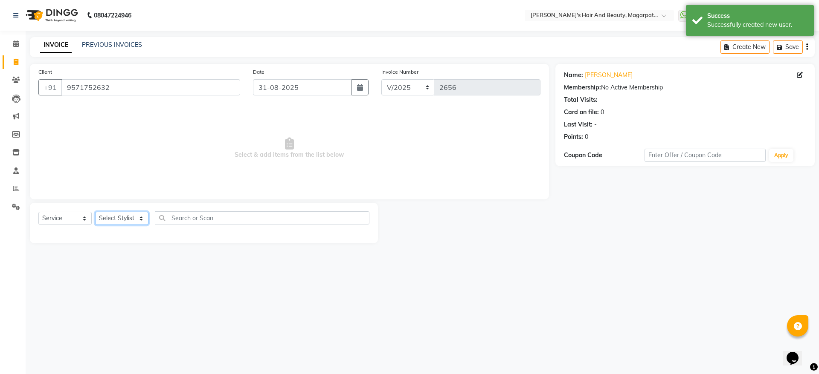
click at [127, 220] on select "Select Stylist [PERSON_NAME] Manager [PERSON_NAME] [PERSON_NAME] [PERSON_NAME]" at bounding box center [121, 218] width 53 height 13
select select "67443"
click at [95, 212] on select "Select Stylist [PERSON_NAME] Manager [PERSON_NAME] [PERSON_NAME] [PERSON_NAME]" at bounding box center [121, 218] width 53 height 13
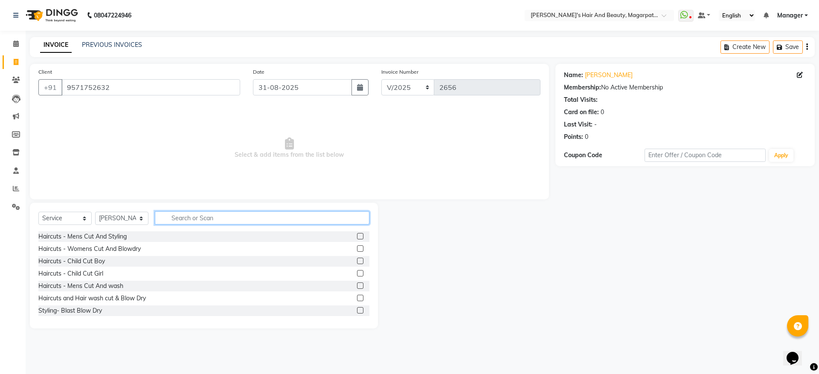
click at [201, 217] on input "text" at bounding box center [262, 218] width 215 height 13
type input "wash"
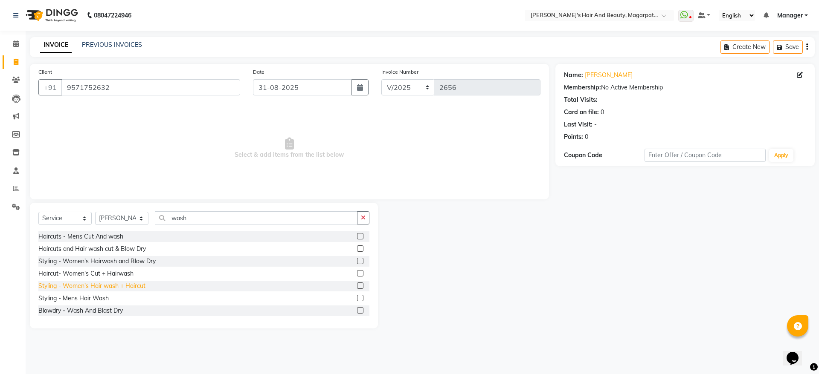
click at [116, 287] on div "Styling - Women's Hair wash + Haircut" at bounding box center [91, 286] width 107 height 9
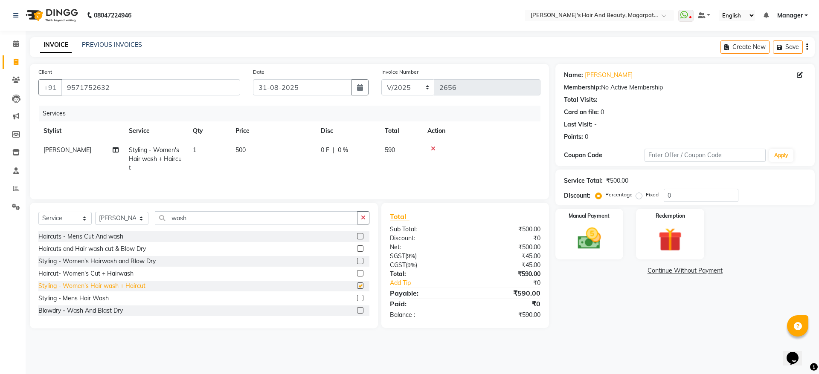
checkbox input "false"
click at [434, 148] on icon at bounding box center [433, 149] width 5 height 6
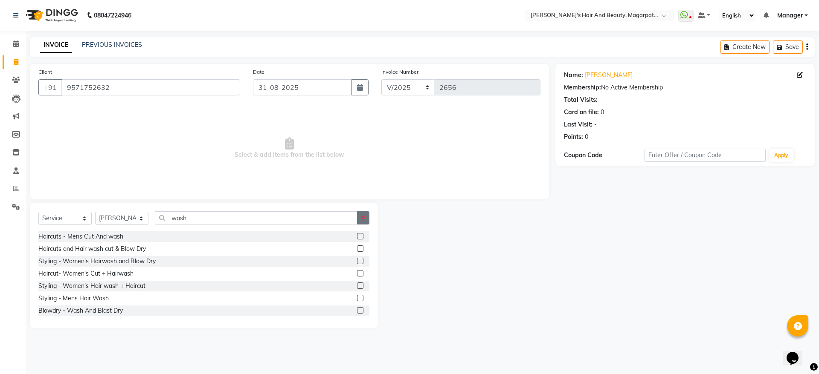
click at [366, 220] on button "button" at bounding box center [363, 218] width 12 height 13
click at [140, 300] on div "Haircuts and Hair wash cut & Blow Dry" at bounding box center [91, 298] width 107 height 9
checkbox input "false"
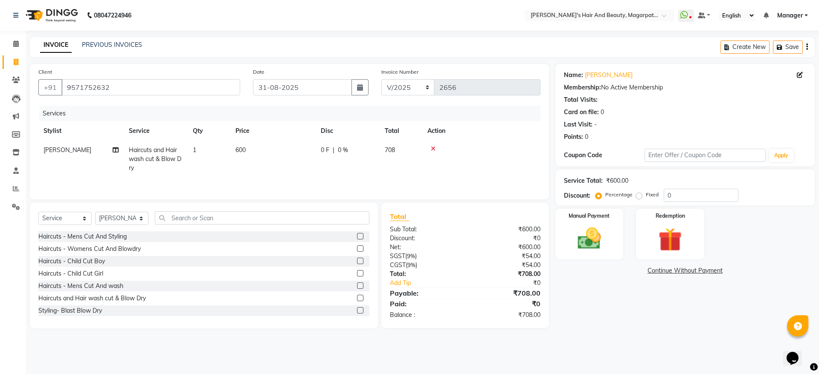
click at [246, 153] on td "600" at bounding box center [272, 159] width 85 height 37
select select "67443"
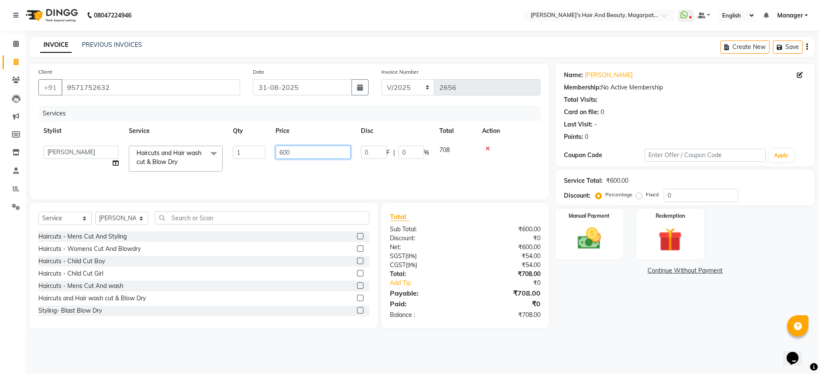
click at [292, 152] on input "600" at bounding box center [312, 152] width 75 height 13
type input "6"
type input "960"
click at [293, 168] on td "960" at bounding box center [312, 159] width 85 height 36
select select "67443"
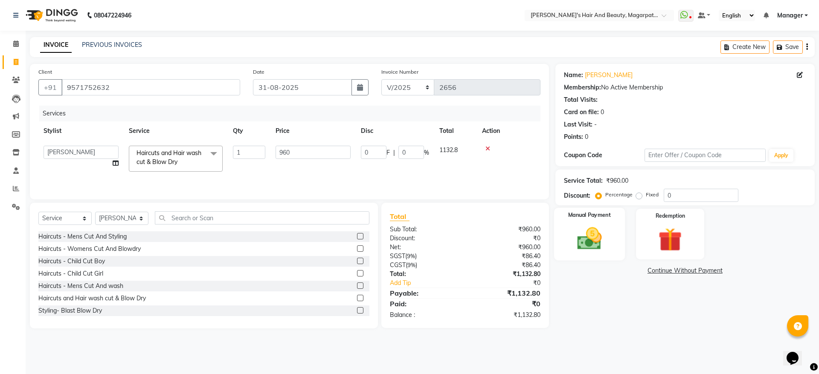
click at [594, 238] on img at bounding box center [589, 239] width 40 height 28
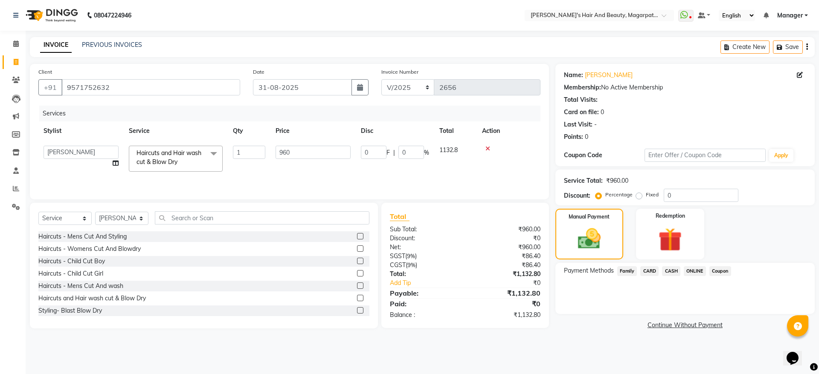
click at [699, 271] on span "ONLINE" at bounding box center [695, 272] width 22 height 10
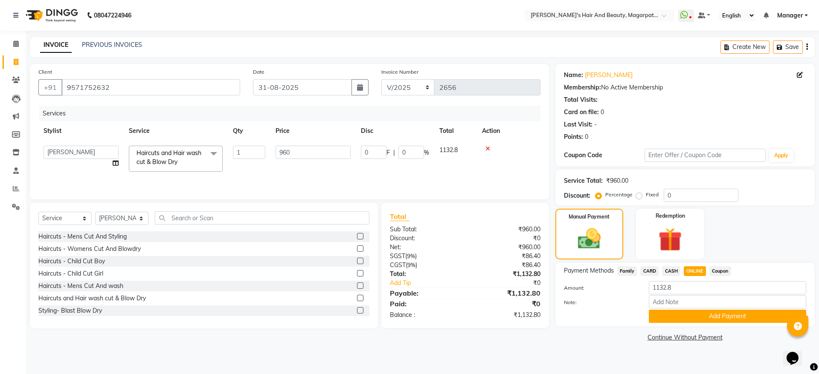
click at [487, 148] on icon at bounding box center [487, 149] width 5 height 6
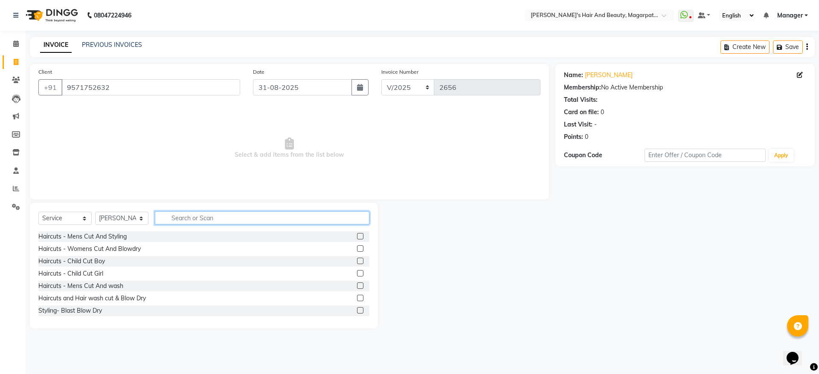
click at [235, 215] on input "text" at bounding box center [262, 218] width 215 height 13
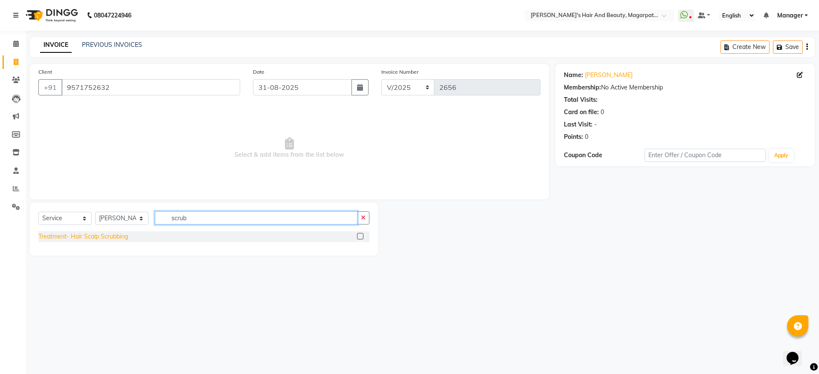
type input "scrub"
click at [85, 238] on div "Treatment- Hair Scalp Scrubbing" at bounding box center [83, 236] width 90 height 9
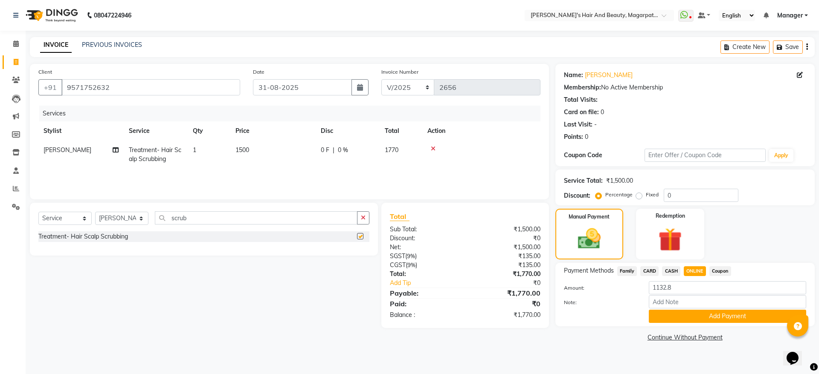
checkbox input "false"
click at [242, 149] on span "1500" at bounding box center [242, 150] width 14 height 8
select select "67443"
click at [416, 157] on input "0" at bounding box center [411, 152] width 26 height 13
type input "20"
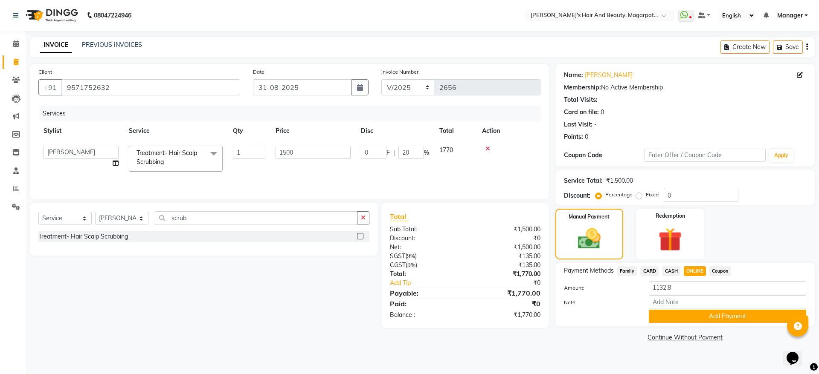
click at [414, 174] on div "Services Stylist Service Qty Price Disc Total Action [PERSON_NAME] Manager [PER…" at bounding box center [289, 148] width 502 height 85
click at [368, 148] on div "300 F | 20 %" at bounding box center [348, 150] width 54 height 9
select select "67443"
click at [412, 155] on input "20" at bounding box center [411, 152] width 26 height 13
type input "2"
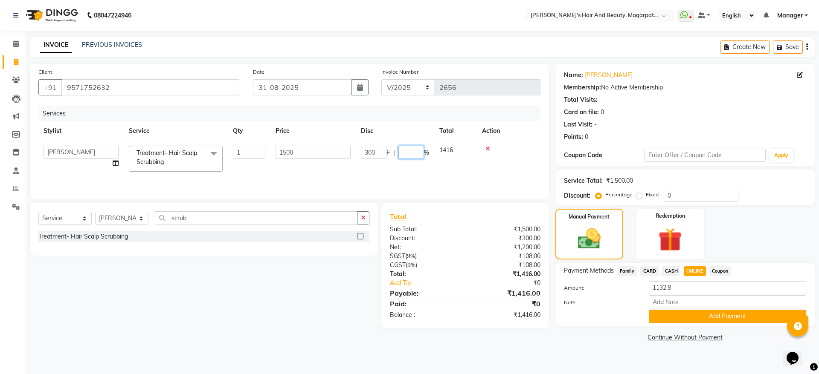
type input "0"
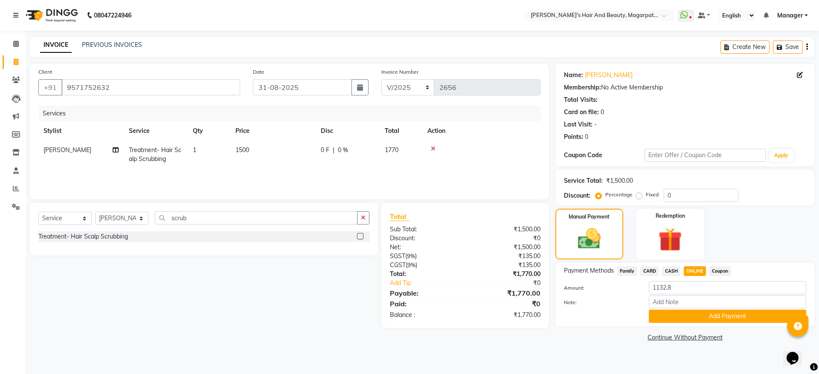
click at [258, 145] on td "1500" at bounding box center [272, 155] width 85 height 28
select select "67443"
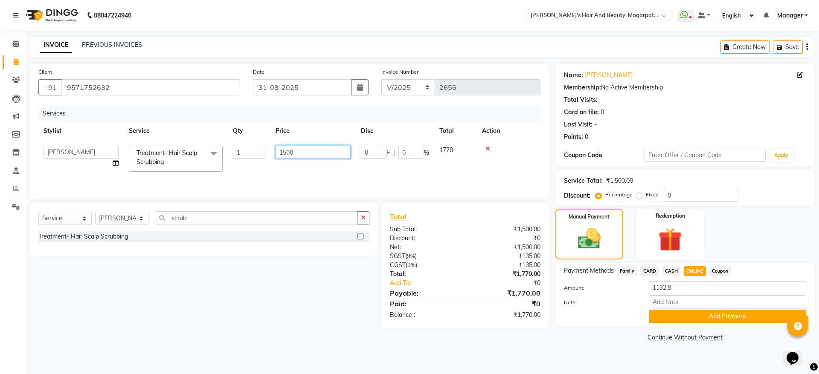
click at [298, 148] on input "1500" at bounding box center [312, 152] width 75 height 13
type input "1"
type input "960"
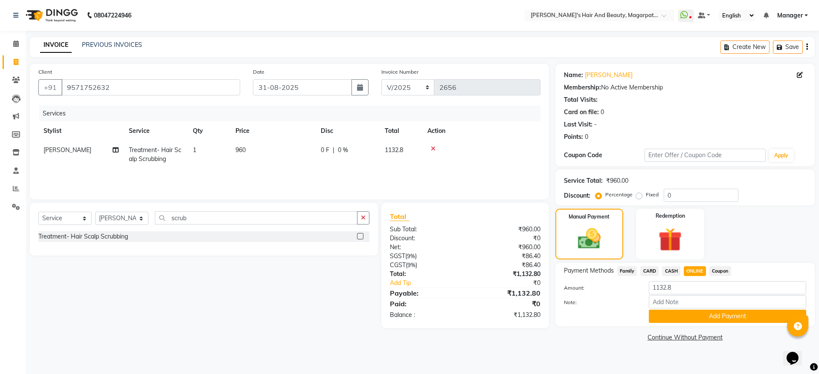
click at [294, 174] on div "Services Stylist Service Qty Price Disc Total Action [PERSON_NAME] Treatment- H…" at bounding box center [289, 148] width 502 height 85
click at [674, 314] on button "Add Payment" at bounding box center [727, 316] width 157 height 13
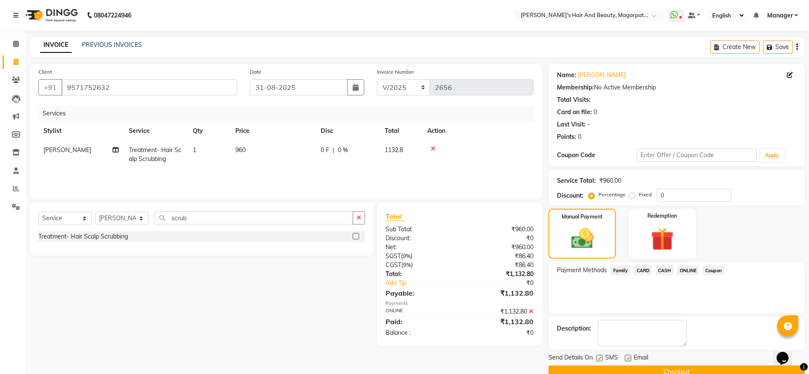
scroll to position [17, 0]
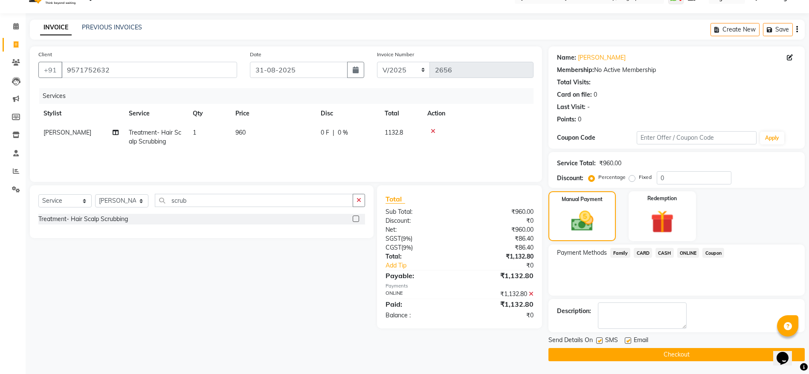
click at [659, 351] on button "Checkout" at bounding box center [676, 354] width 256 height 13
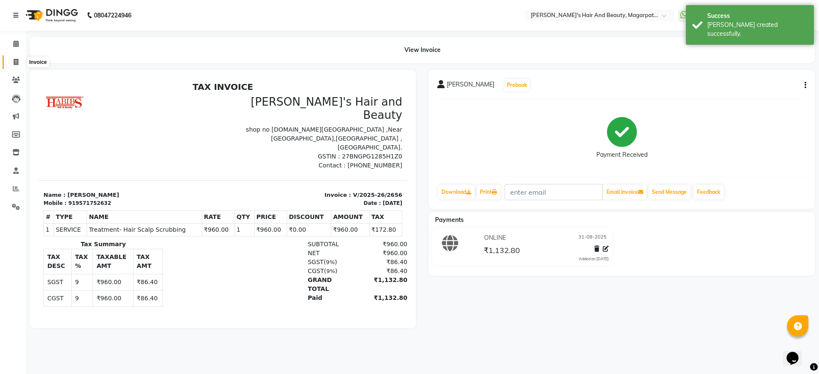
click at [16, 61] on icon at bounding box center [16, 62] width 5 height 6
select select "service"
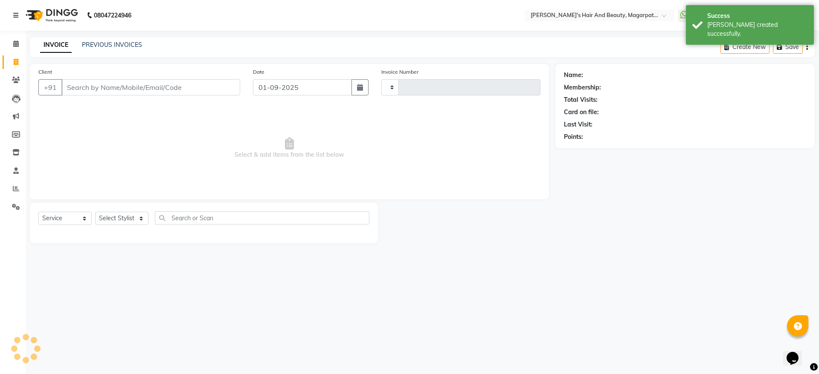
type input "2657"
select select "4517"
click at [94, 84] on input "Client" at bounding box center [150, 87] width 179 height 16
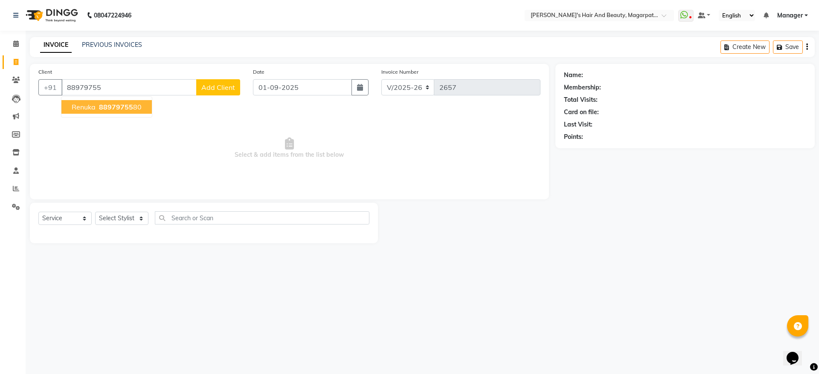
click at [87, 107] on span "Renuka" at bounding box center [84, 107] width 24 height 9
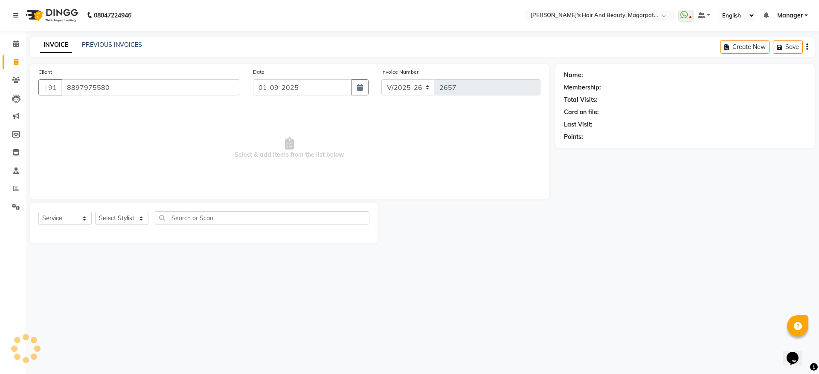
type input "8897975580"
click at [357, 90] on icon "button" at bounding box center [360, 87] width 6 height 7
select select "9"
select select "2025"
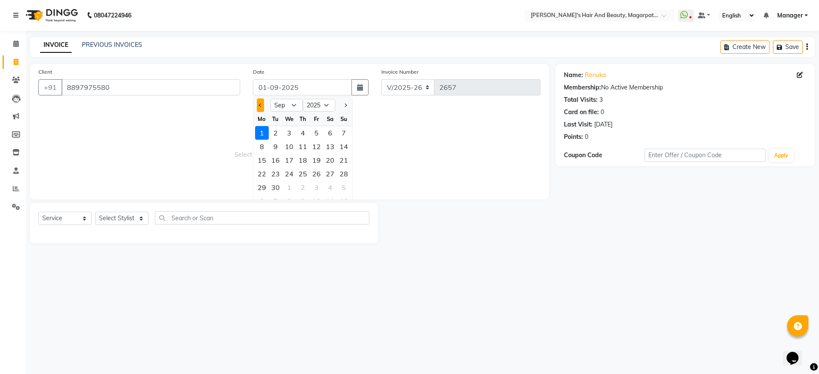
click at [260, 109] on button "Previous month" at bounding box center [260, 106] width 7 height 14
select select "8"
click at [343, 189] on div "31" at bounding box center [344, 188] width 14 height 14
type input "31-08-2025"
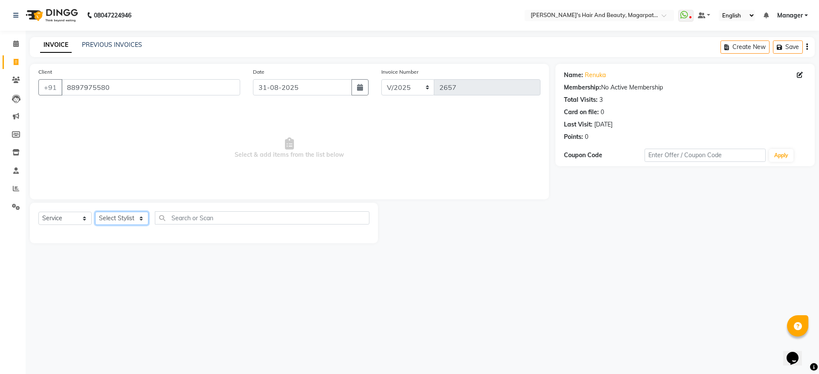
click at [111, 215] on select "Select Stylist [PERSON_NAME] Manager [PERSON_NAME] [PERSON_NAME] [PERSON_NAME]" at bounding box center [121, 218] width 53 height 13
select select "67444"
click at [95, 212] on select "Select Stylist [PERSON_NAME] Manager [PERSON_NAME] [PERSON_NAME] [PERSON_NAME]" at bounding box center [121, 218] width 53 height 13
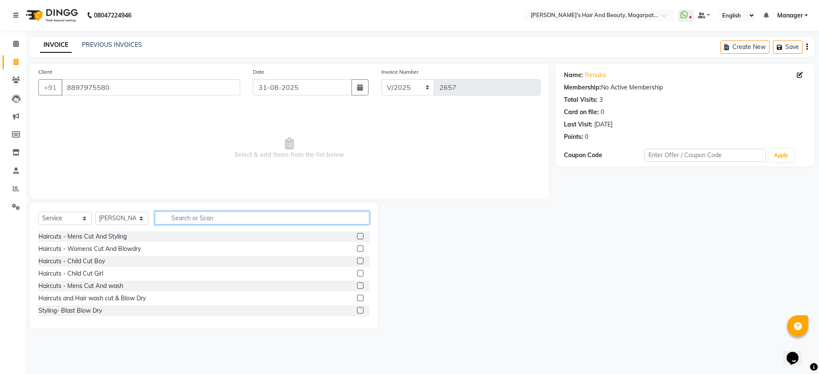
click at [182, 217] on input "text" at bounding box center [262, 218] width 215 height 13
type input "spa"
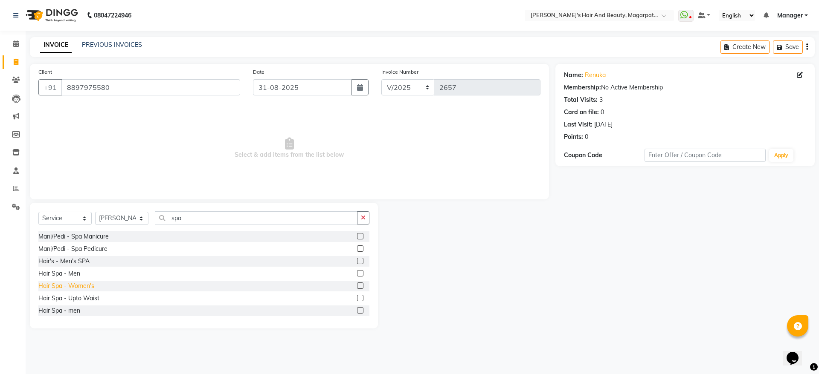
click at [61, 284] on div "Hair Spa - Women's" at bounding box center [66, 286] width 56 height 9
checkbox input "false"
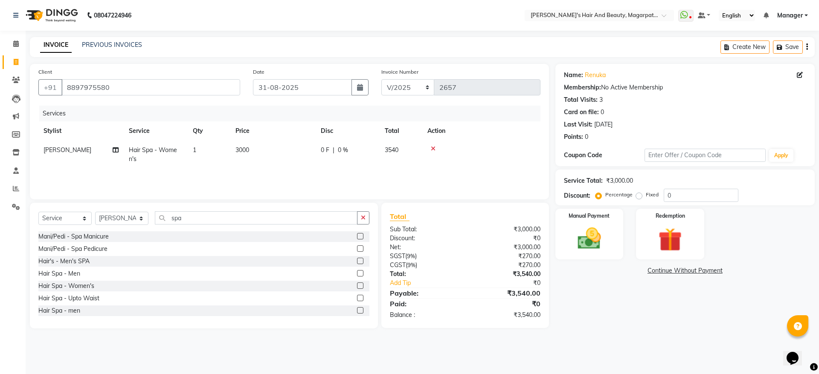
click at [238, 147] on span "3000" at bounding box center [242, 150] width 14 height 8
click at [304, 148] on input "3000" at bounding box center [312, 152] width 75 height 13
type input "3"
type input "15000"
click at [303, 164] on td "15000" at bounding box center [312, 157] width 85 height 32
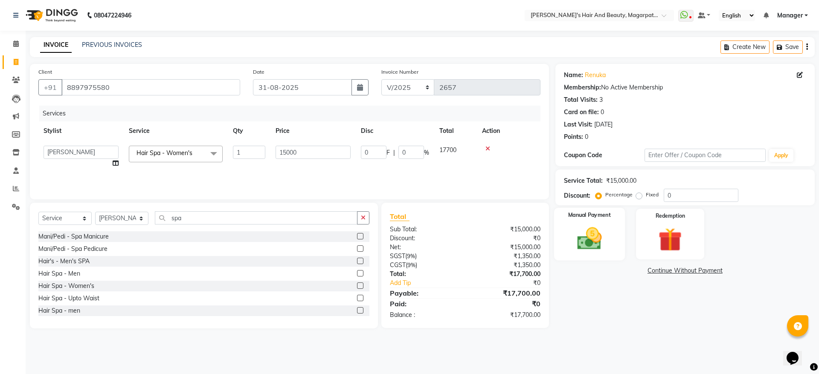
click at [590, 244] on img at bounding box center [589, 239] width 40 height 28
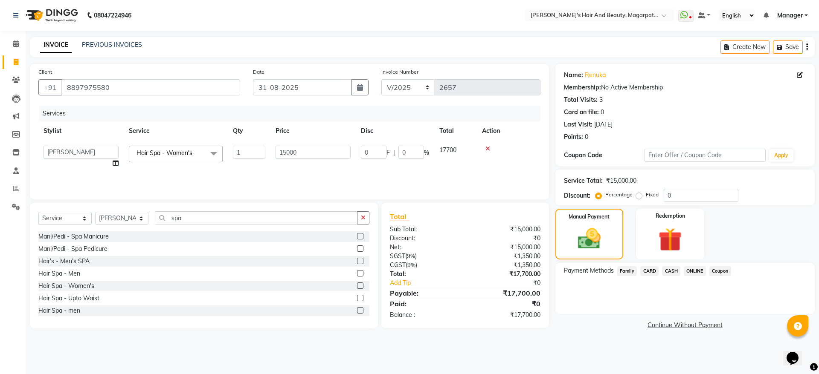
click at [700, 270] on span "ONLINE" at bounding box center [695, 272] width 22 height 10
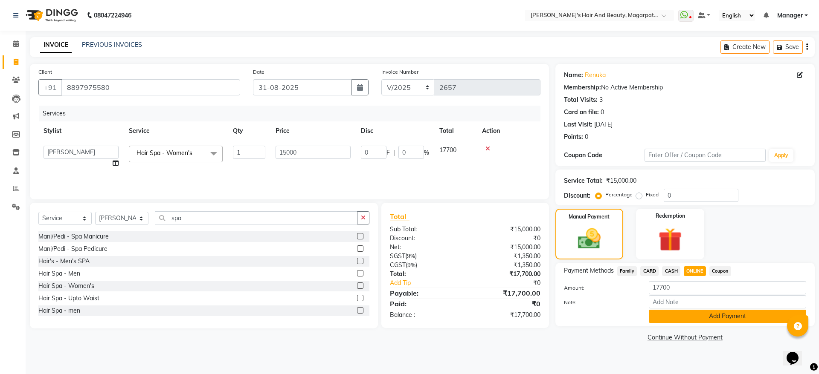
click at [693, 316] on button "Add Payment" at bounding box center [727, 316] width 157 height 13
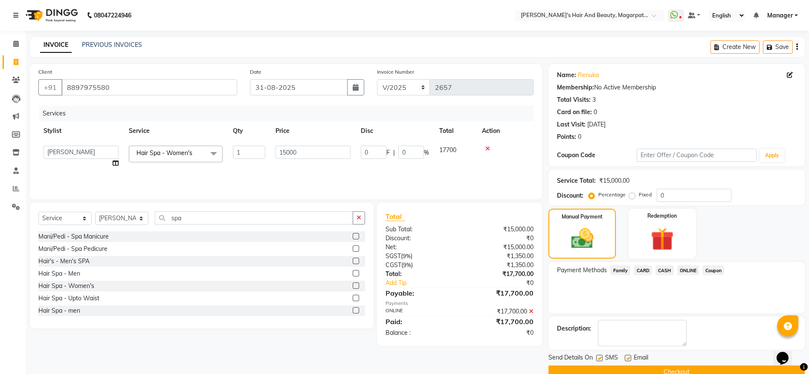
scroll to position [17, 0]
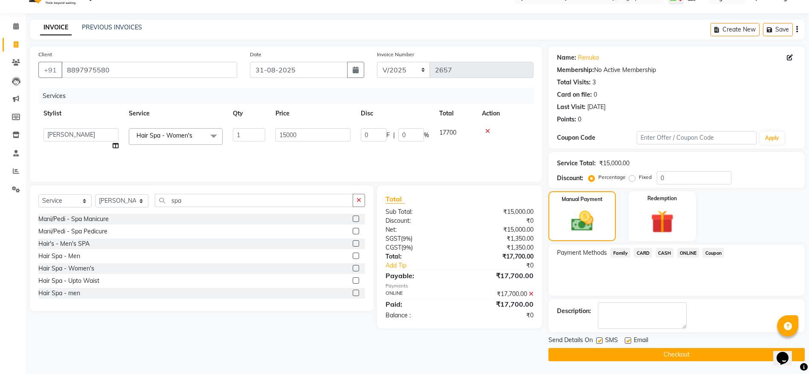
click at [669, 357] on button "Checkout" at bounding box center [676, 354] width 256 height 13
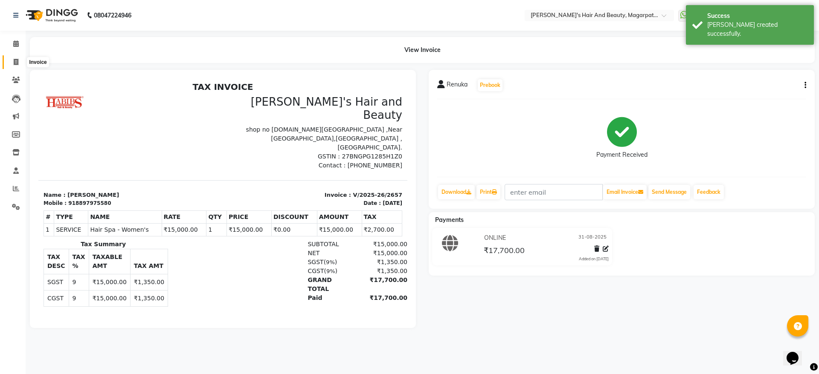
click at [16, 60] on icon at bounding box center [16, 62] width 5 height 6
select select "4517"
select select "service"
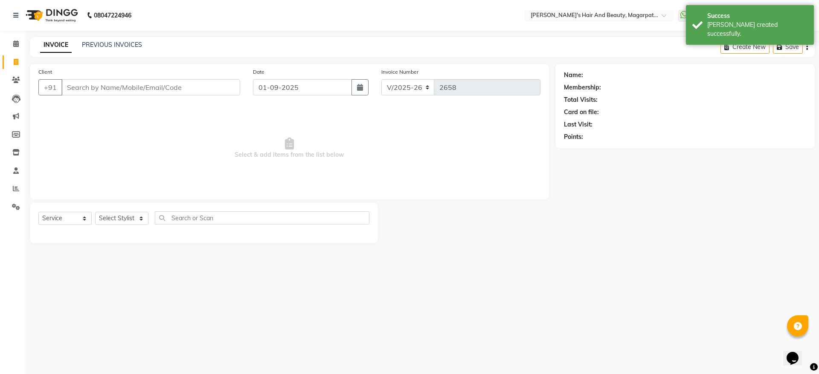
click at [92, 82] on input "Client" at bounding box center [150, 87] width 179 height 16
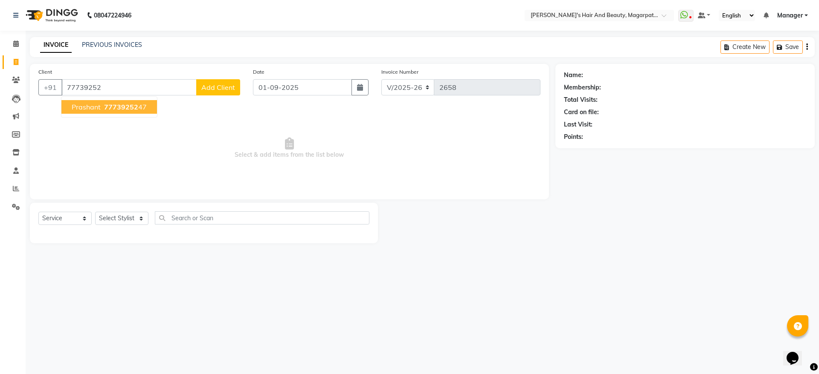
click at [96, 104] on span "Prashant" at bounding box center [86, 107] width 29 height 9
type input "7773925247"
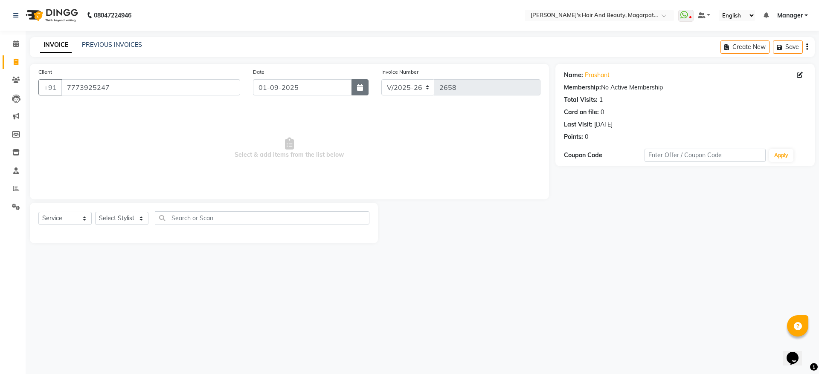
click at [365, 89] on button "button" at bounding box center [359, 87] width 17 height 16
select select "9"
select select "2025"
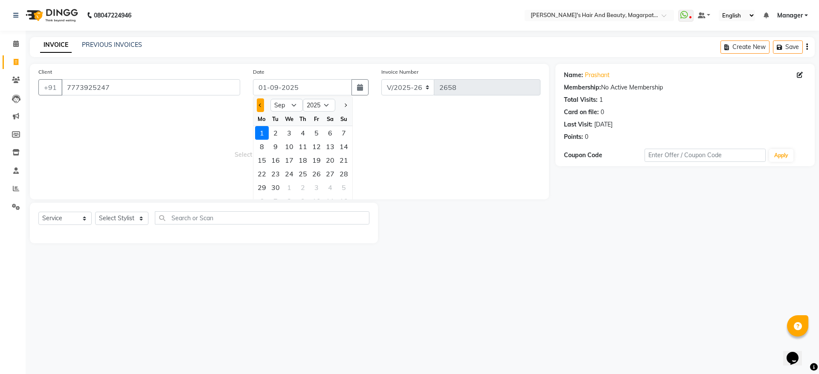
click at [259, 102] on button "Previous month" at bounding box center [260, 106] width 7 height 14
select select "8"
click at [347, 185] on div "31" at bounding box center [344, 188] width 14 height 14
type input "31-08-2025"
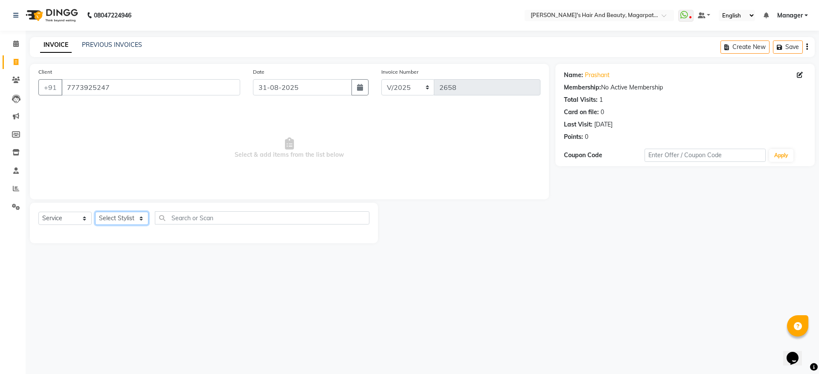
click at [104, 219] on select "Select Stylist [PERSON_NAME] Manager [PERSON_NAME] [PERSON_NAME] [PERSON_NAME]" at bounding box center [121, 218] width 53 height 13
select select "67444"
click at [95, 212] on select "Select Stylist [PERSON_NAME] Manager [PERSON_NAME] [PERSON_NAME] [PERSON_NAME]" at bounding box center [121, 218] width 53 height 13
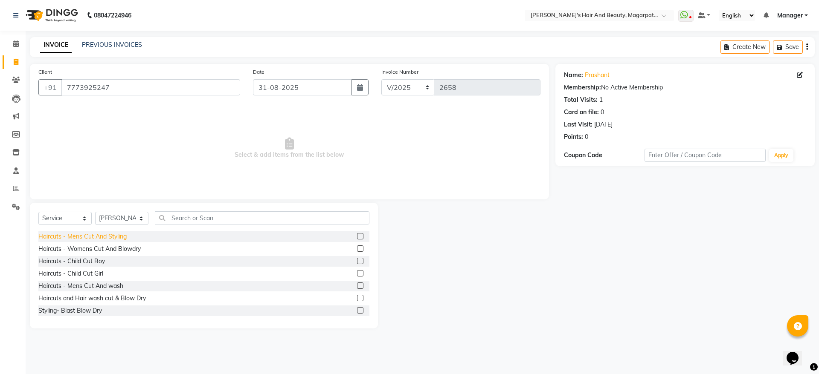
click at [101, 233] on div "Haircuts - Mens Cut And Styling" at bounding box center [82, 236] width 88 height 9
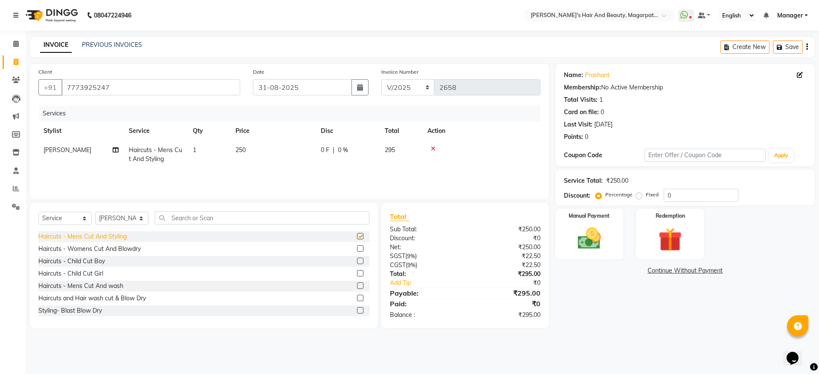
checkbox input "false"
click at [577, 230] on img at bounding box center [589, 239] width 40 height 28
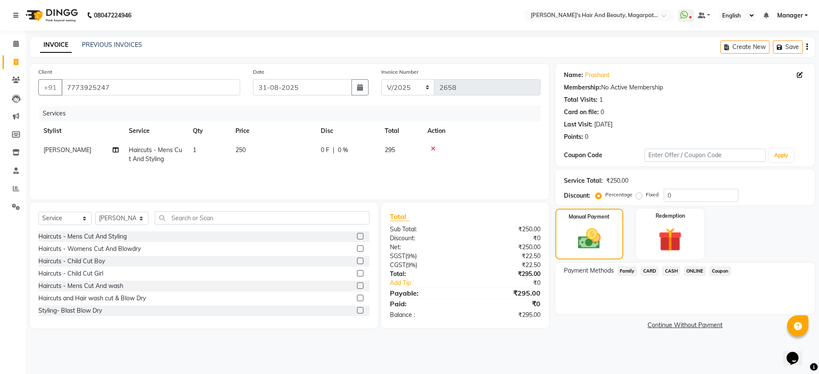
click at [692, 269] on span "ONLINE" at bounding box center [695, 272] width 22 height 10
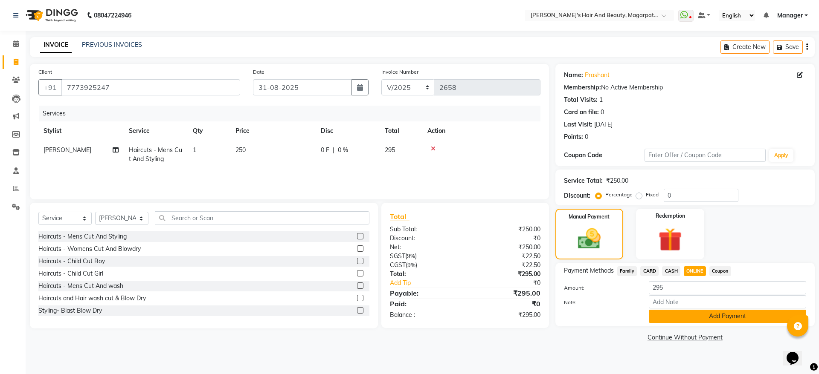
click at [694, 318] on button "Add Payment" at bounding box center [727, 316] width 157 height 13
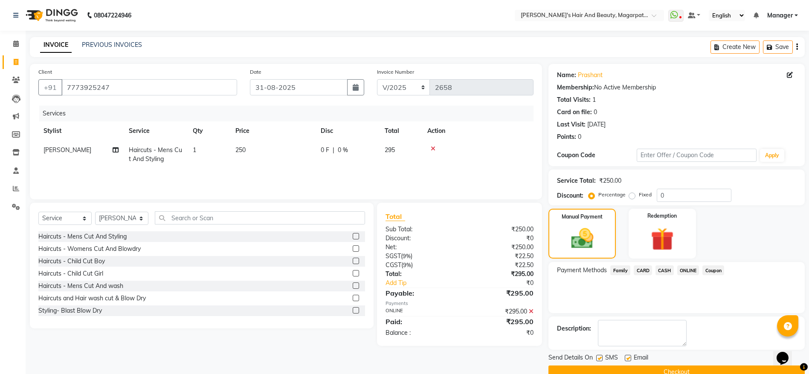
scroll to position [17, 0]
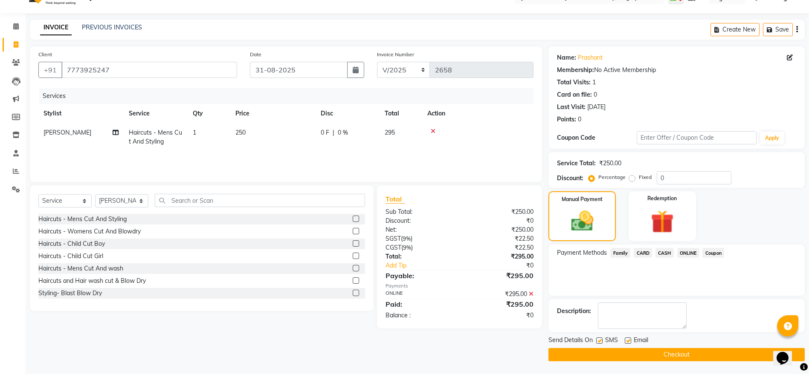
click at [678, 357] on button "Checkout" at bounding box center [676, 354] width 256 height 13
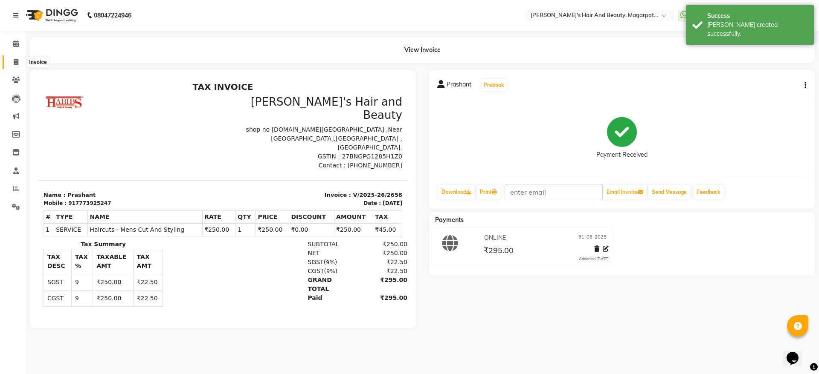
click at [12, 60] on span at bounding box center [16, 63] width 15 height 10
select select "4517"
select select "service"
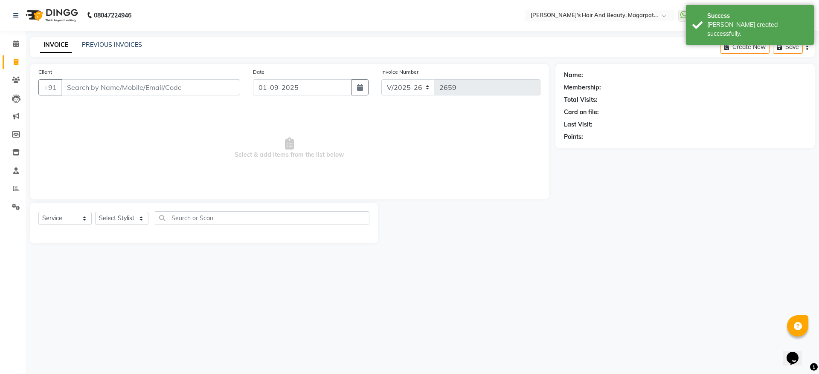
click at [96, 89] on input "Client" at bounding box center [150, 87] width 179 height 16
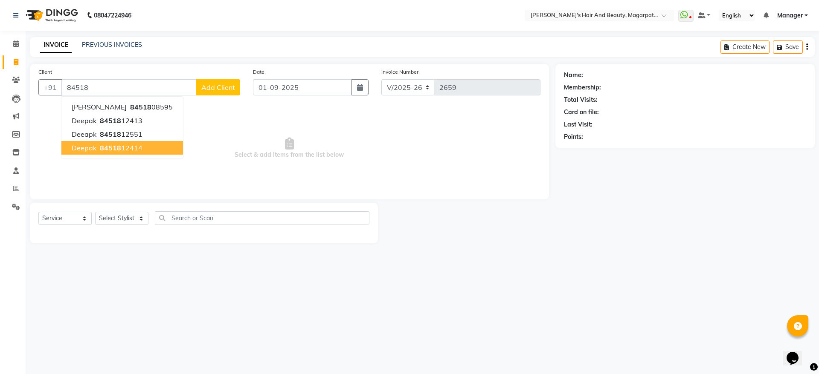
click at [94, 146] on span "Deepak" at bounding box center [84, 148] width 25 height 9
type input "8451812414"
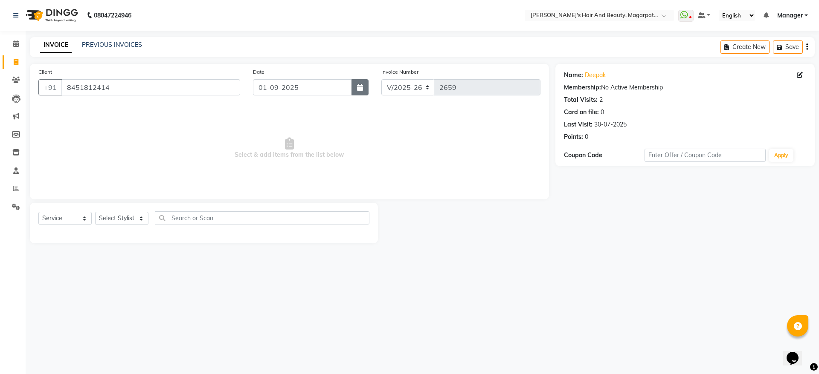
click at [357, 90] on button "button" at bounding box center [359, 87] width 17 height 16
select select "9"
select select "2025"
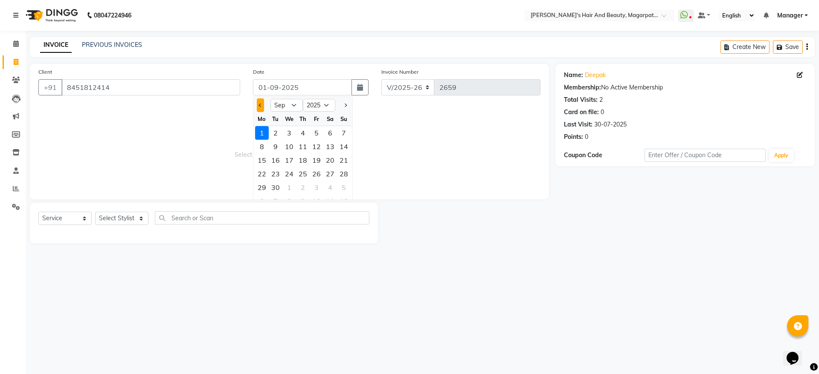
click at [260, 107] on button "Previous month" at bounding box center [260, 106] width 7 height 14
select select "8"
click at [341, 188] on div "31" at bounding box center [344, 188] width 14 height 14
type input "31-08-2025"
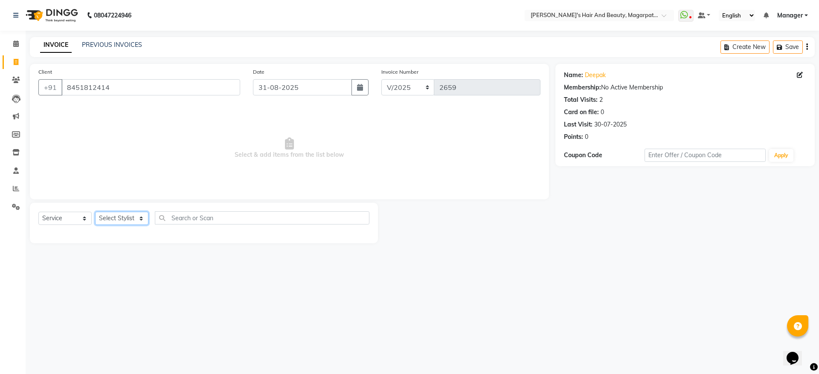
click at [124, 217] on select "Select Stylist [PERSON_NAME] Manager [PERSON_NAME] [PERSON_NAME] [PERSON_NAME]" at bounding box center [121, 218] width 53 height 13
select select "67444"
click at [95, 212] on select "Select Stylist [PERSON_NAME] Manager [PERSON_NAME] [PERSON_NAME] [PERSON_NAME]" at bounding box center [121, 218] width 53 height 13
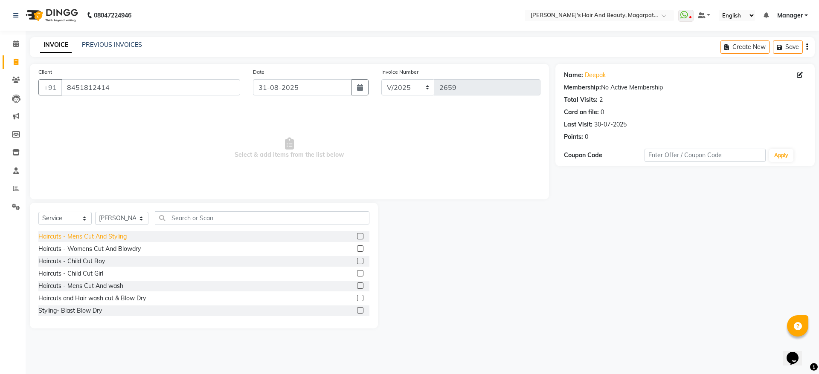
click at [116, 235] on div "Haircuts - Mens Cut And Styling" at bounding box center [82, 236] width 88 height 9
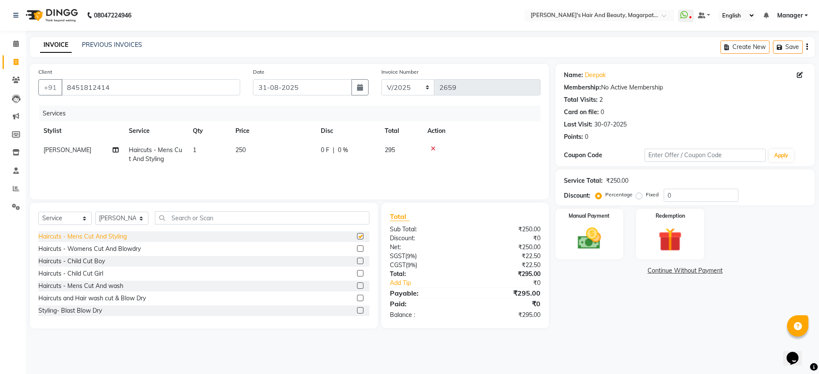
checkbox input "false"
click at [583, 232] on img at bounding box center [589, 239] width 40 height 28
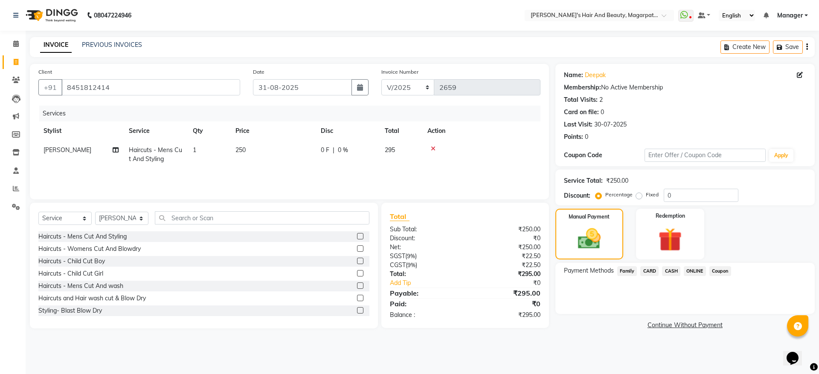
click at [691, 268] on span "ONLINE" at bounding box center [695, 272] width 22 height 10
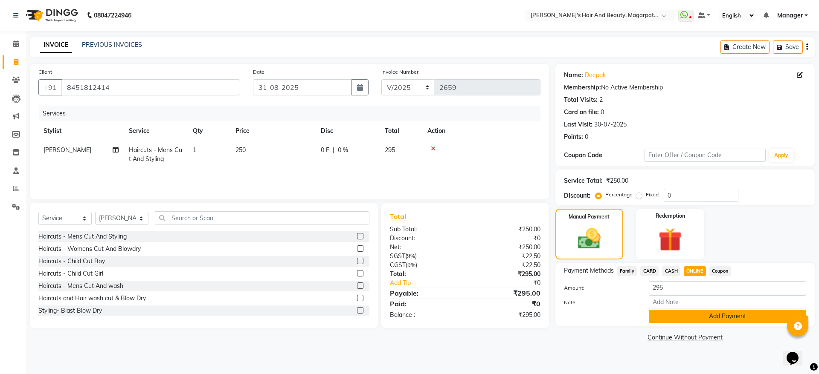
click at [696, 315] on button "Add Payment" at bounding box center [727, 316] width 157 height 13
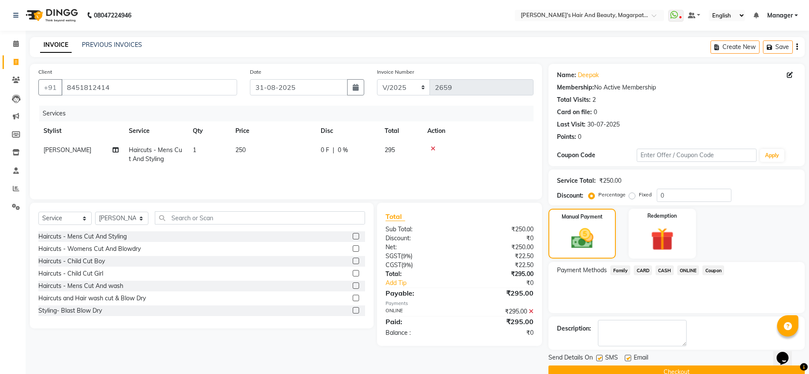
scroll to position [17, 0]
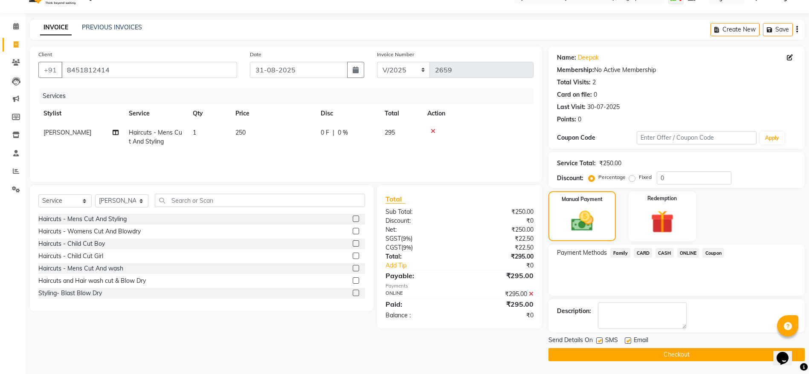
click at [687, 354] on button "Checkout" at bounding box center [676, 354] width 256 height 13
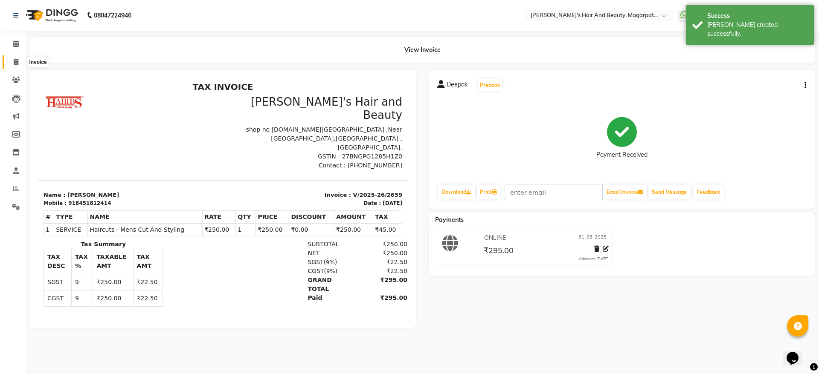
click at [14, 62] on icon at bounding box center [16, 62] width 5 height 6
select select "service"
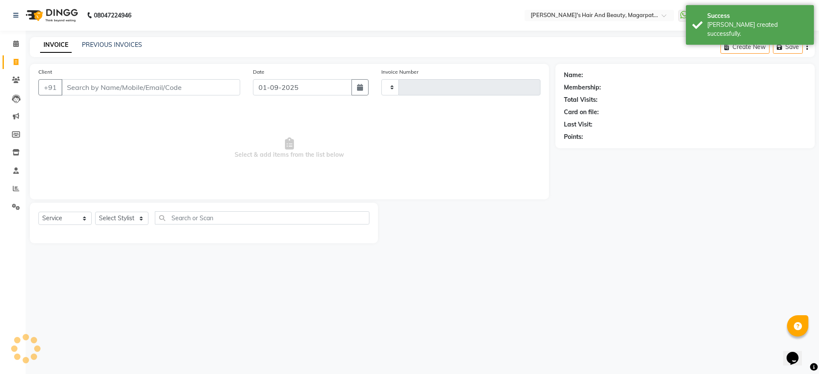
type input "2660"
select select "4517"
click at [75, 85] on input "Client" at bounding box center [150, 87] width 179 height 16
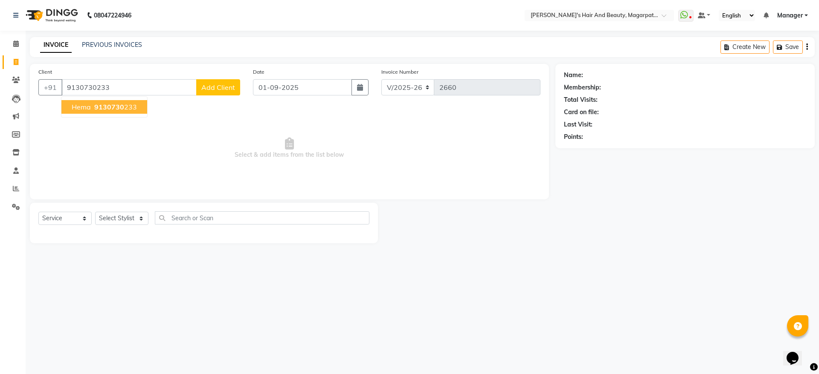
type input "9130730233"
click at [81, 106] on span "hema" at bounding box center [81, 107] width 19 height 9
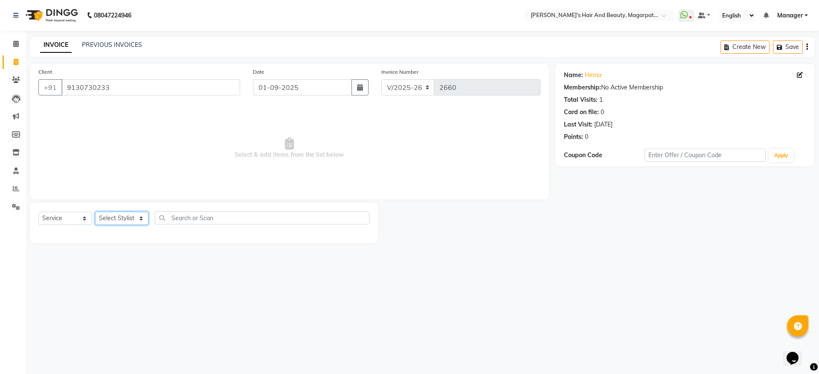
click at [117, 216] on select "Select Stylist [PERSON_NAME] Manager [PERSON_NAME] [PERSON_NAME] [PERSON_NAME]" at bounding box center [121, 218] width 53 height 13
select select "67444"
click at [95, 212] on select "Select Stylist [PERSON_NAME] Manager [PERSON_NAME] [PERSON_NAME] [PERSON_NAME]" at bounding box center [121, 218] width 53 height 13
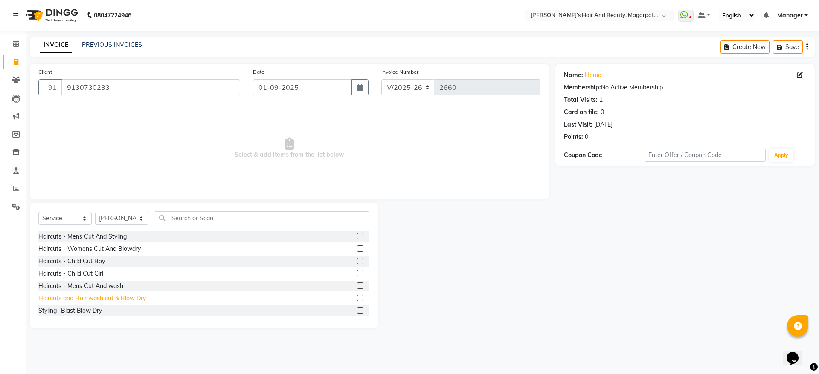
click at [110, 298] on div "Haircuts and Hair wash cut & Blow Dry" at bounding box center [91, 298] width 107 height 9
checkbox input "false"
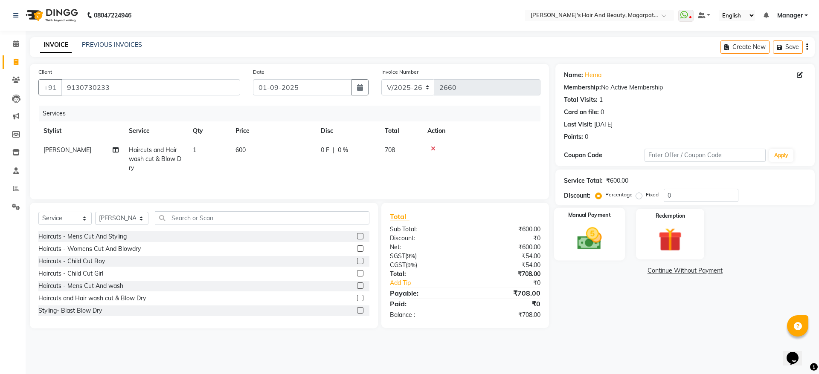
click at [604, 240] on img at bounding box center [589, 239] width 40 height 28
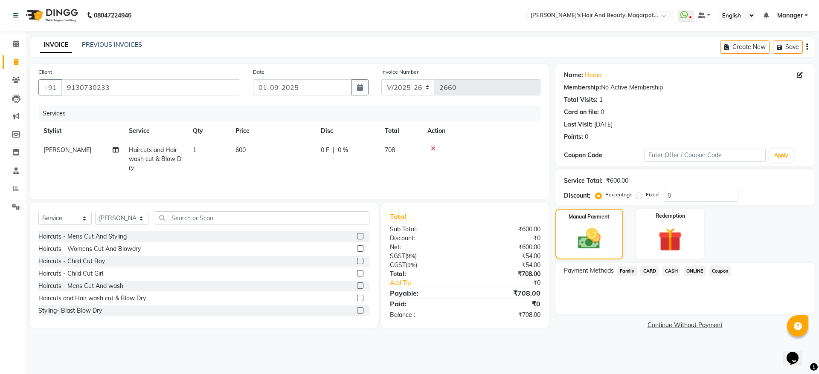
click at [690, 270] on span "ONLINE" at bounding box center [695, 272] width 22 height 10
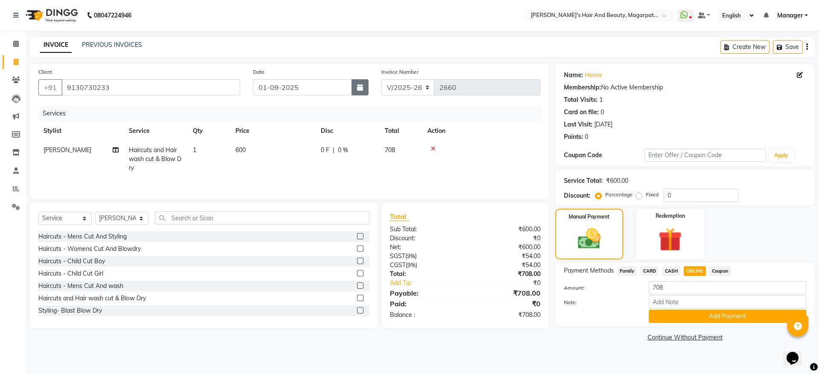
click at [356, 88] on button "button" at bounding box center [359, 87] width 17 height 16
select select "9"
select select "2025"
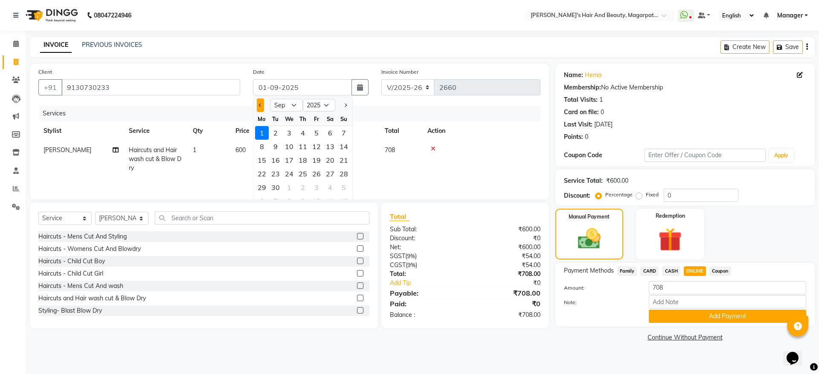
click at [262, 108] on button "Previous month" at bounding box center [260, 106] width 7 height 14
select select "8"
click at [343, 190] on div "31" at bounding box center [344, 188] width 14 height 14
type input "31-08-2025"
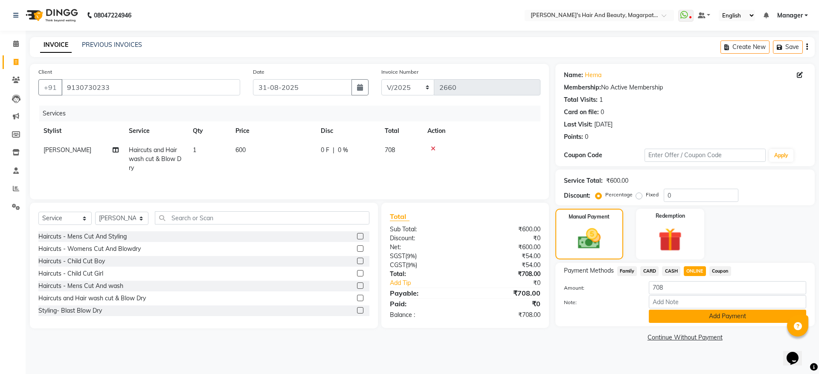
click at [707, 316] on button "Add Payment" at bounding box center [727, 316] width 157 height 13
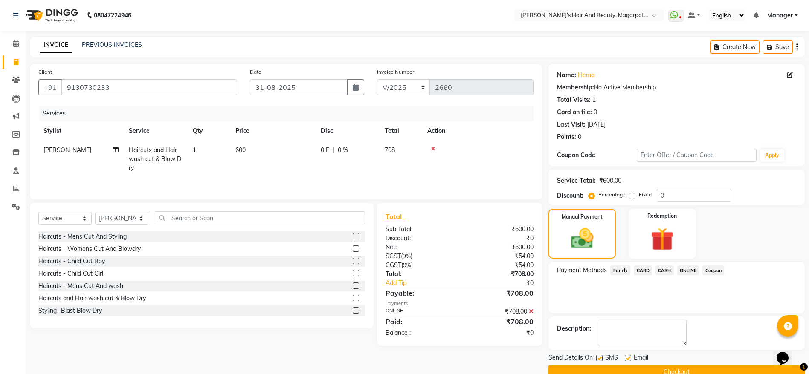
scroll to position [17, 0]
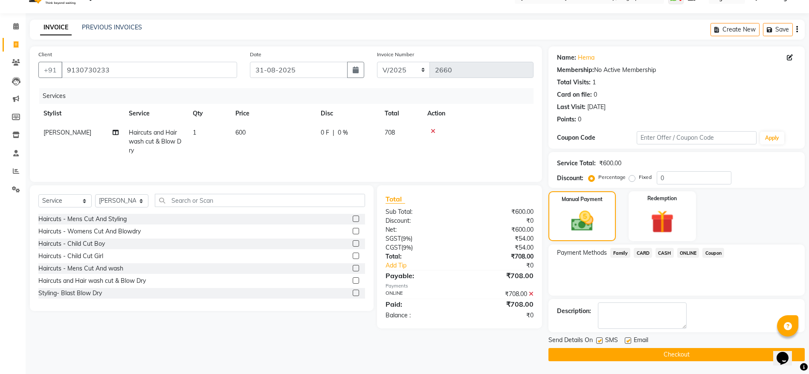
click at [690, 356] on button "Checkout" at bounding box center [676, 354] width 256 height 13
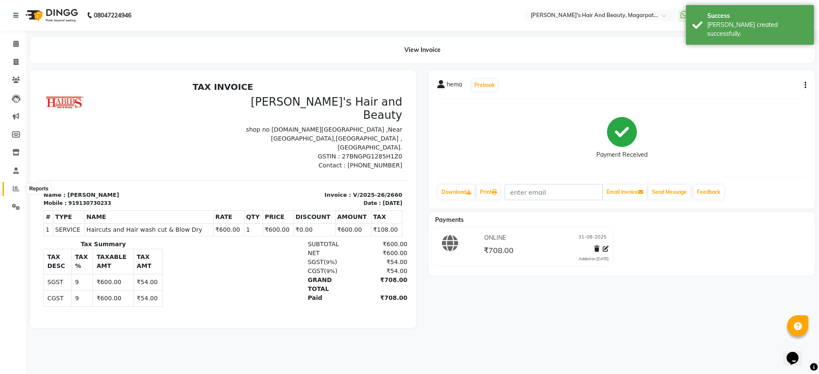
click at [14, 192] on span at bounding box center [16, 189] width 15 height 10
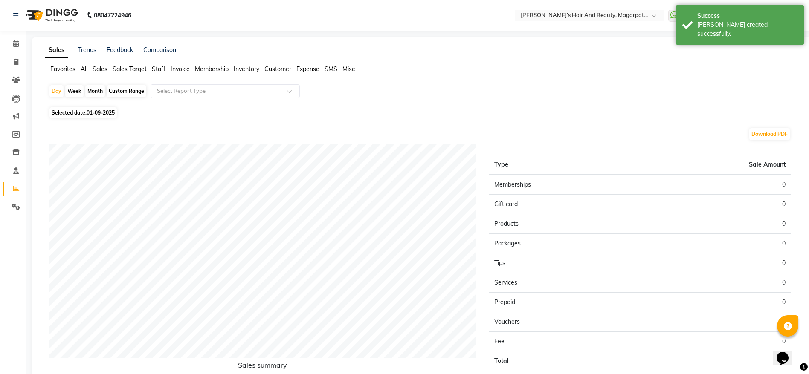
click at [156, 69] on span "Staff" at bounding box center [159, 69] width 14 height 8
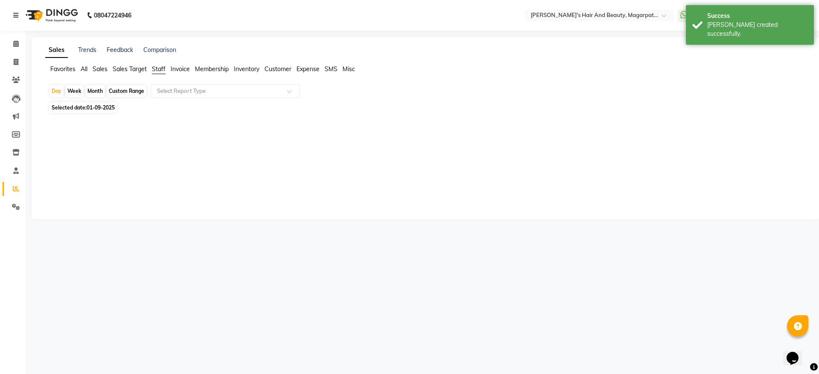
click at [101, 104] on span "01-09-2025" at bounding box center [101, 107] width 28 height 6
select select "9"
select select "2025"
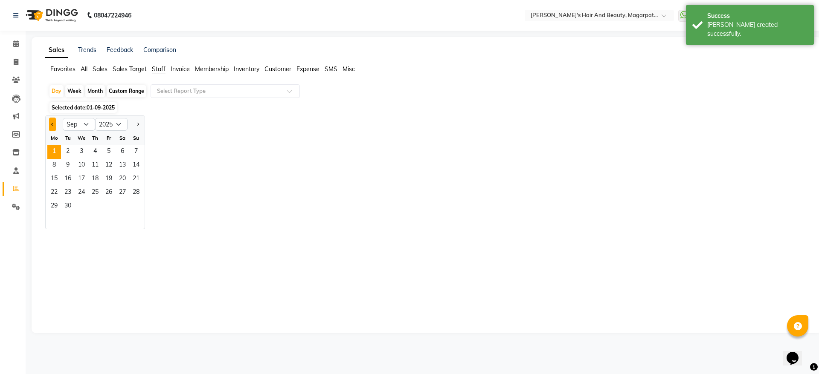
click at [53, 124] on span "Previous month" at bounding box center [52, 124] width 3 height 3
select select "8"
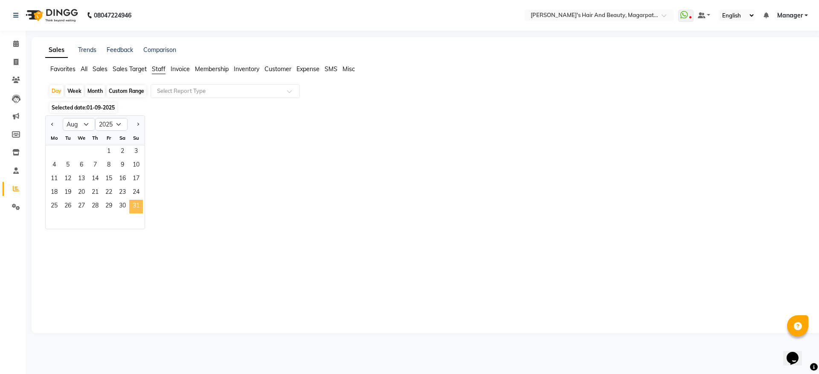
click at [138, 200] on span "31" at bounding box center [136, 207] width 14 height 14
